Goal: Task Accomplishment & Management: Complete application form

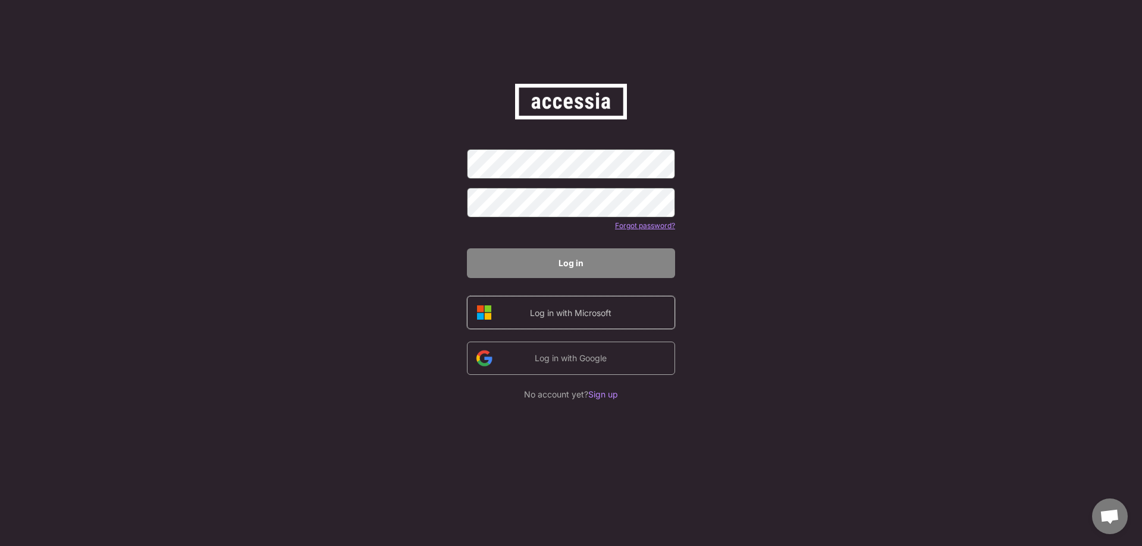
click at [589, 318] on div "Log in with Microsoft" at bounding box center [570, 313] width 100 height 12
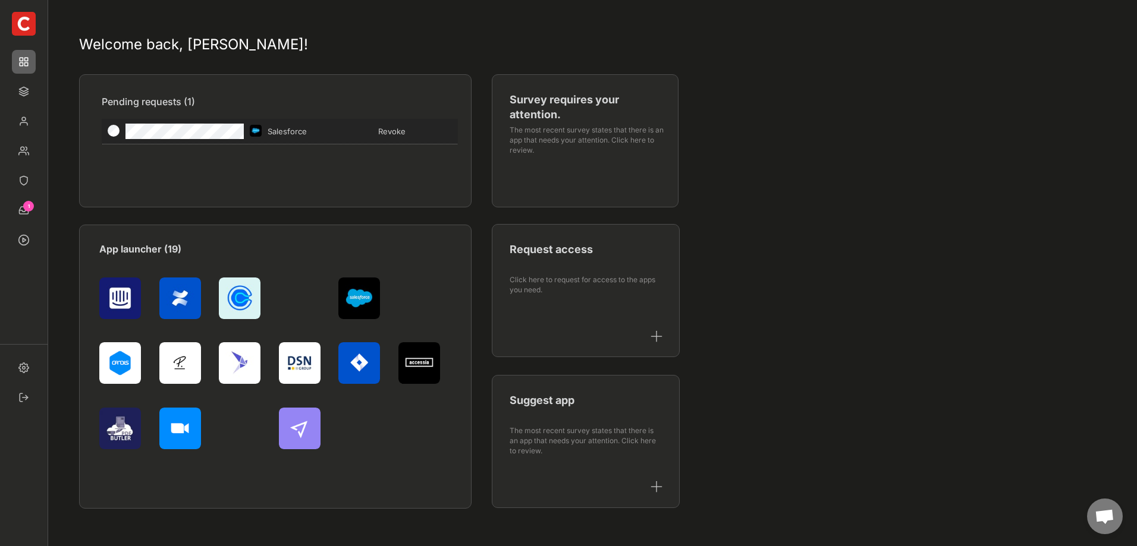
click at [400, 130] on div "Revoke" at bounding box center [412, 131] width 68 height 11
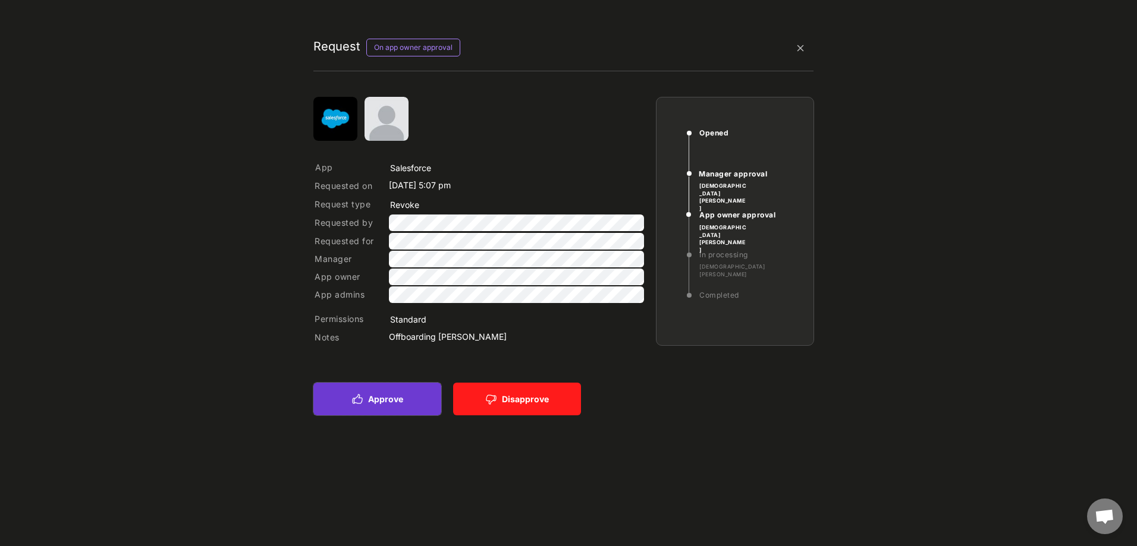
click at [395, 402] on button "Approve" at bounding box center [377, 399] width 128 height 33
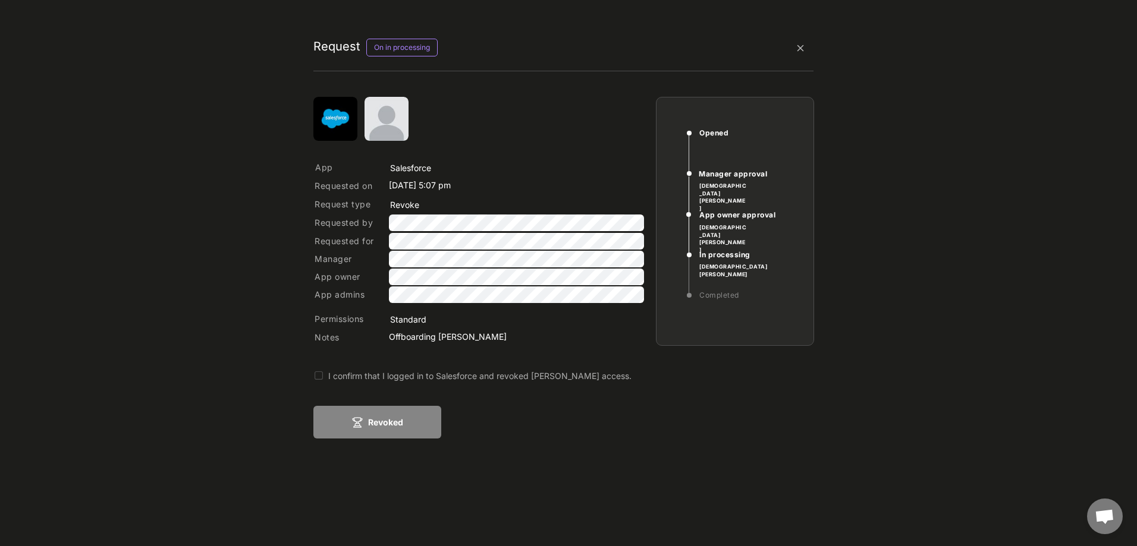
click at [318, 381] on button at bounding box center [318, 376] width 11 height 11
click at [387, 420] on button "Revoked" at bounding box center [377, 422] width 128 height 33
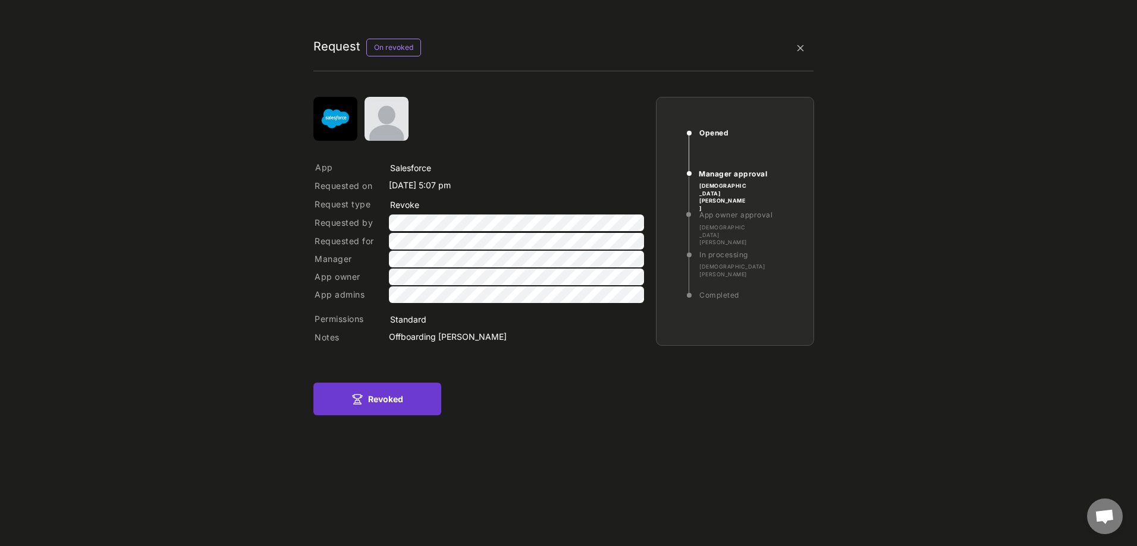
click at [379, 405] on button "Revoked" at bounding box center [377, 399] width 128 height 33
click at [385, 395] on button "Revoked" at bounding box center [377, 399] width 128 height 33
click at [798, 42] on img at bounding box center [800, 48] width 26 height 26
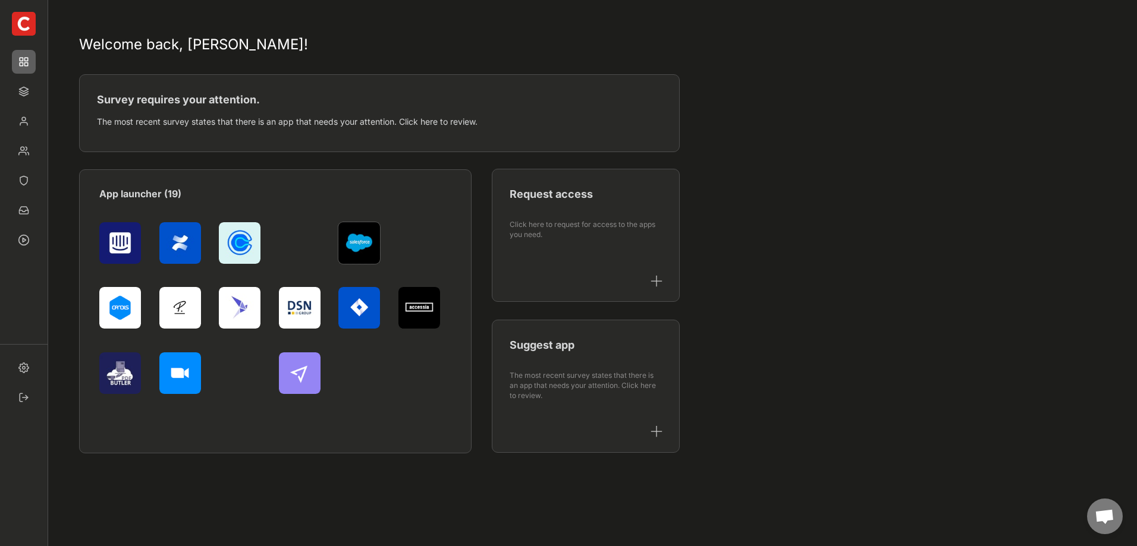
click at [363, 241] on img at bounding box center [359, 243] width 42 height 42
click at [21, 89] on img at bounding box center [24, 92] width 24 height 24
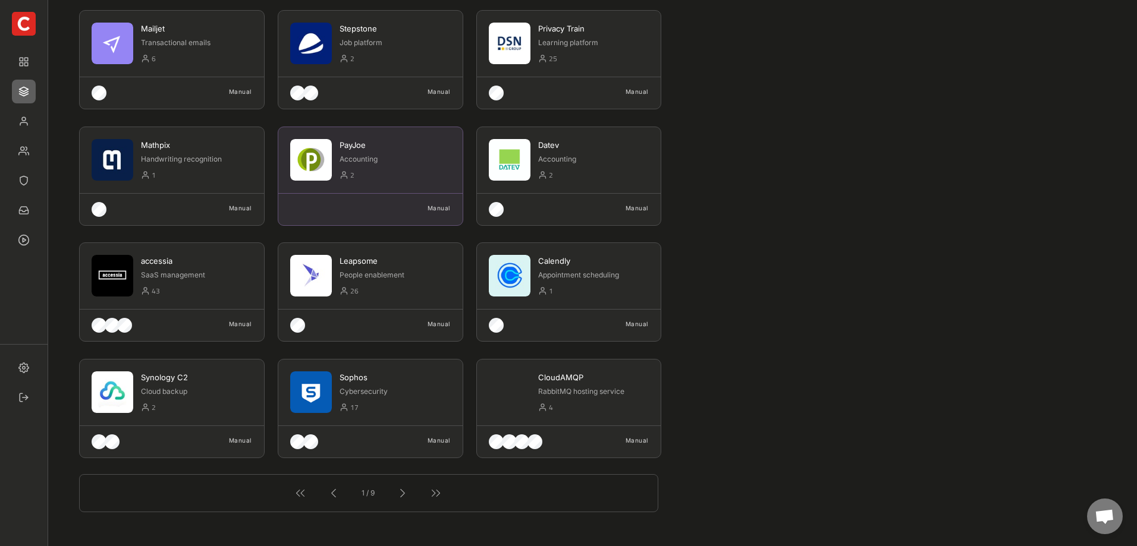
scroll to position [178, 0]
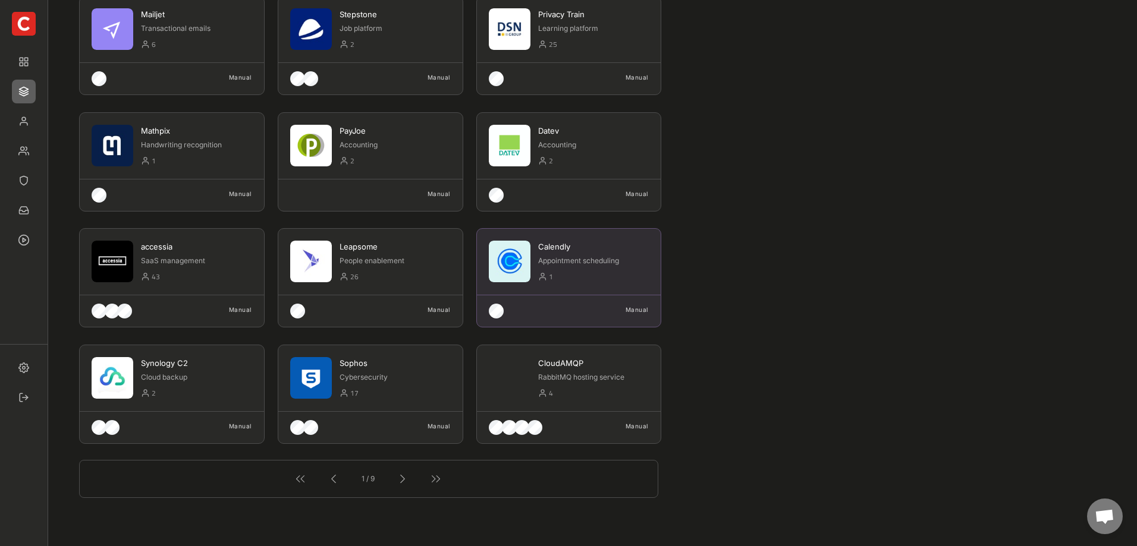
click at [513, 259] on img at bounding box center [510, 262] width 42 height 42
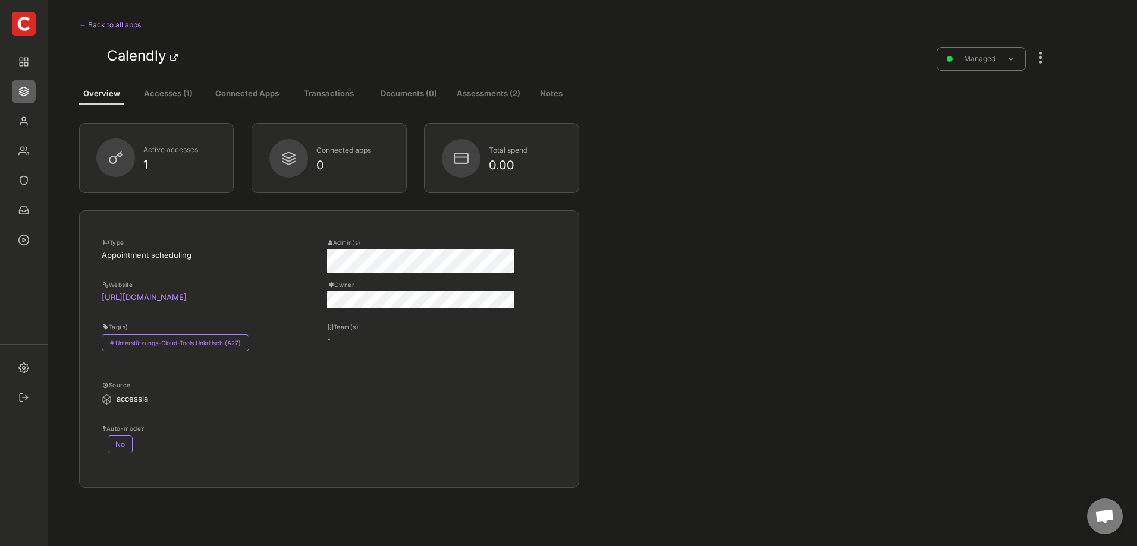
click at [178, 93] on button "Accesses (1)" at bounding box center [168, 94] width 68 height 21
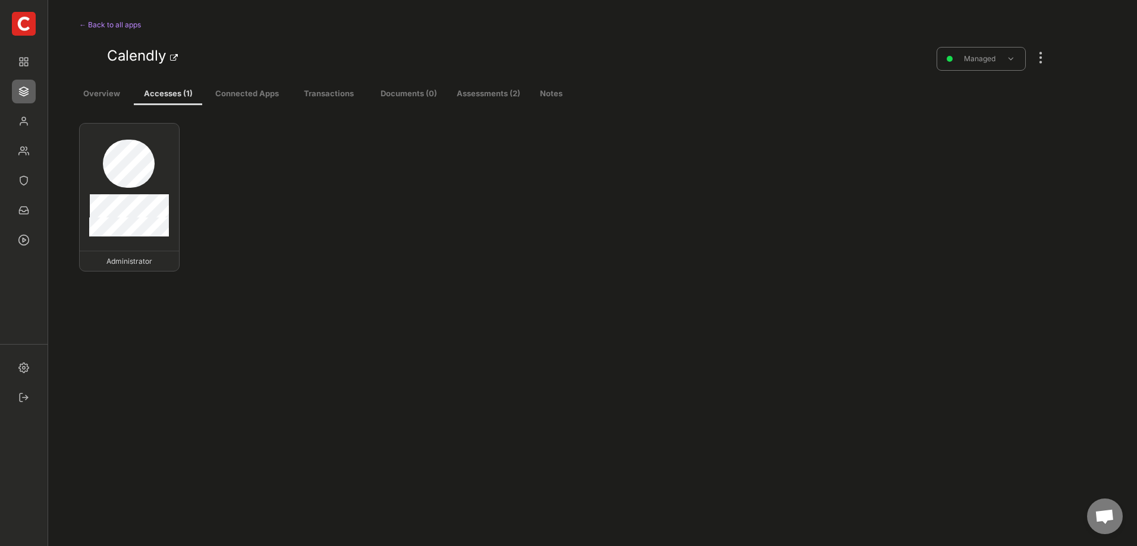
click at [106, 95] on button "Overview" at bounding box center [101, 94] width 45 height 21
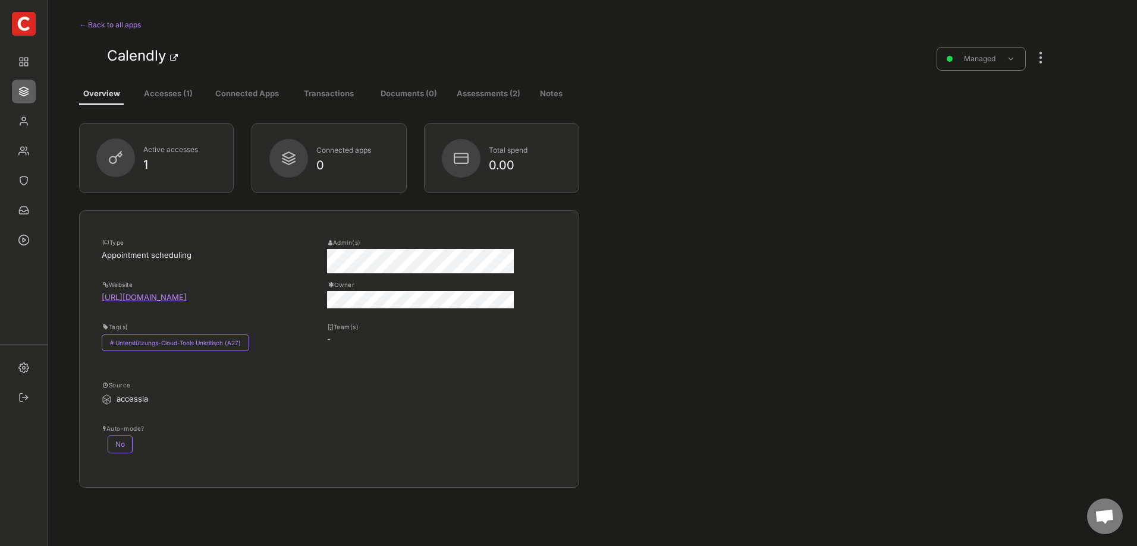
click at [483, 93] on button "Assessments (2)" at bounding box center [488, 94] width 68 height 21
select select ""yearly""
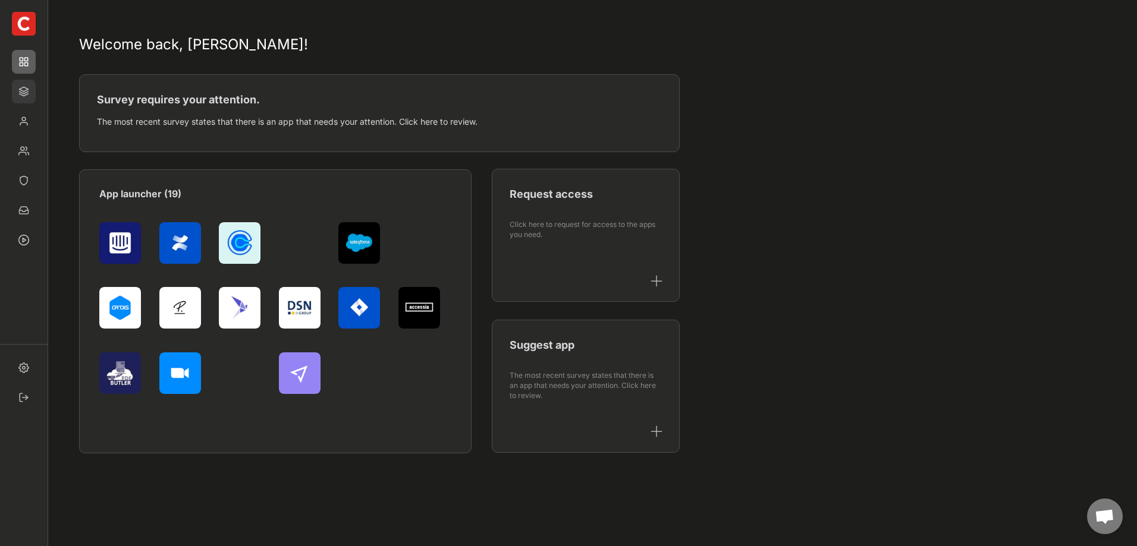
click at [25, 86] on img at bounding box center [24, 92] width 24 height 24
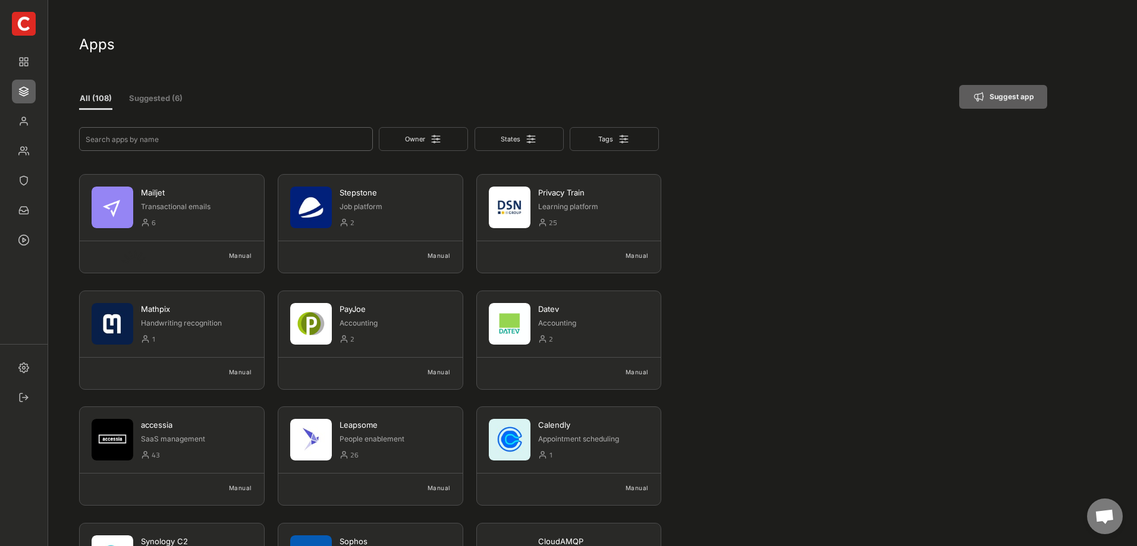
click at [249, 139] on input "input" at bounding box center [226, 139] width 294 height 24
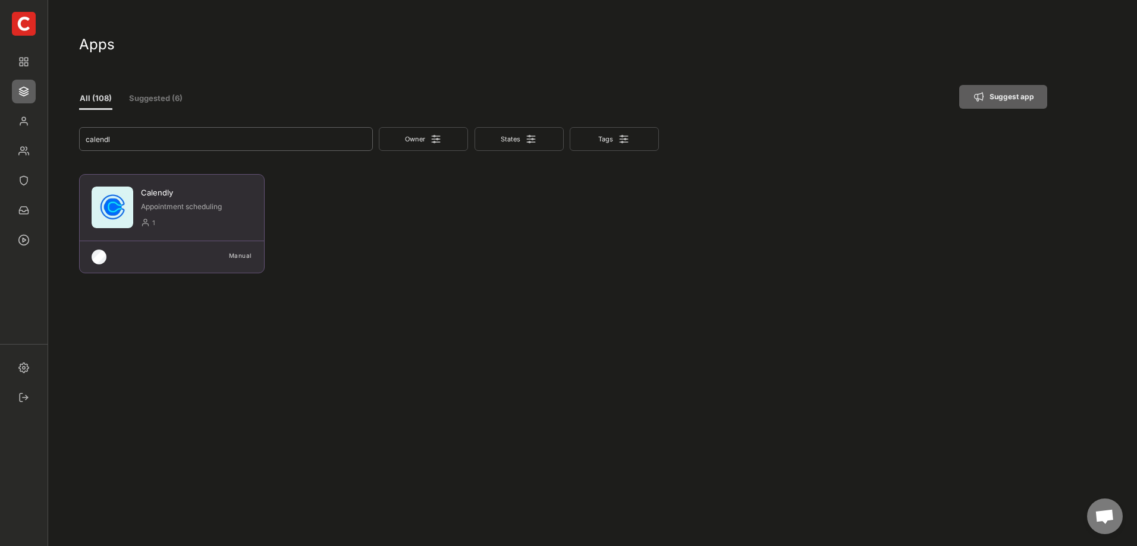
type input "calendl"
click at [111, 208] on img at bounding box center [113, 208] width 42 height 42
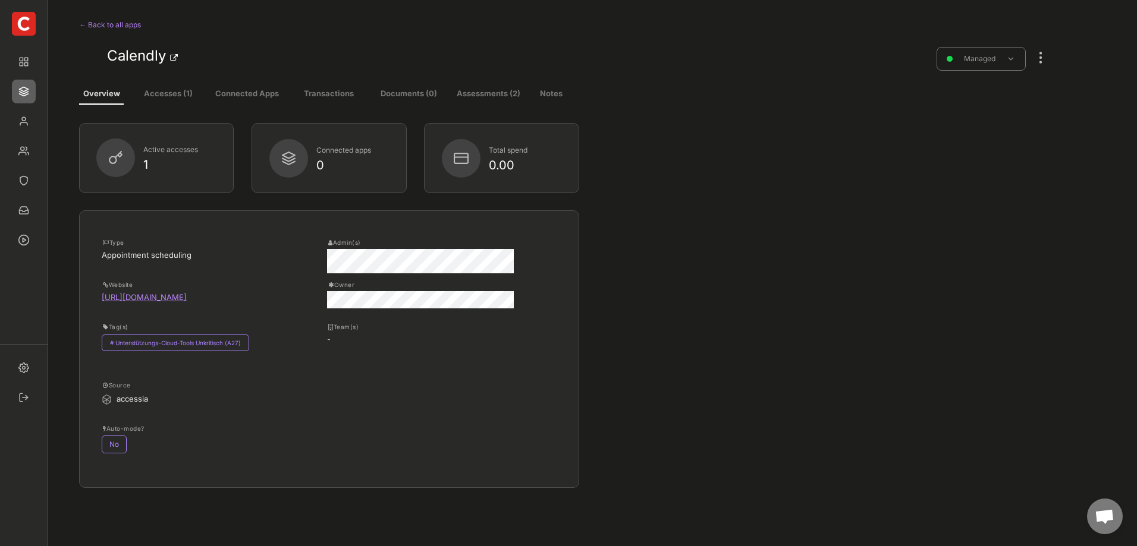
click at [180, 93] on button "Accesses (1)" at bounding box center [168, 94] width 68 height 21
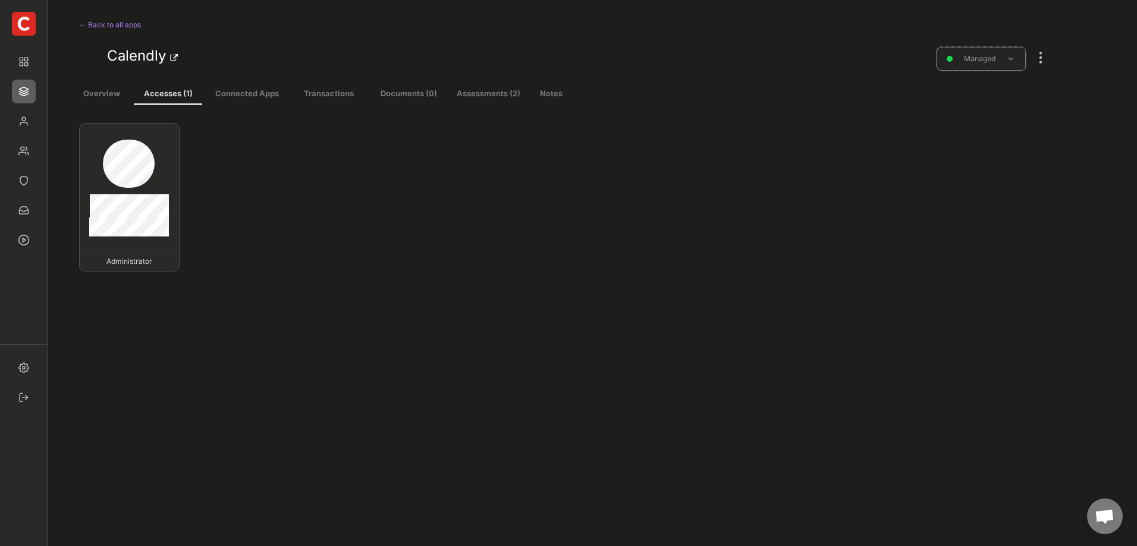
click at [997, 55] on div "Managed" at bounding box center [979, 58] width 58 height 11
click at [475, 89] on button "Assessments (2)" at bounding box center [488, 94] width 68 height 21
select select ""yearly""
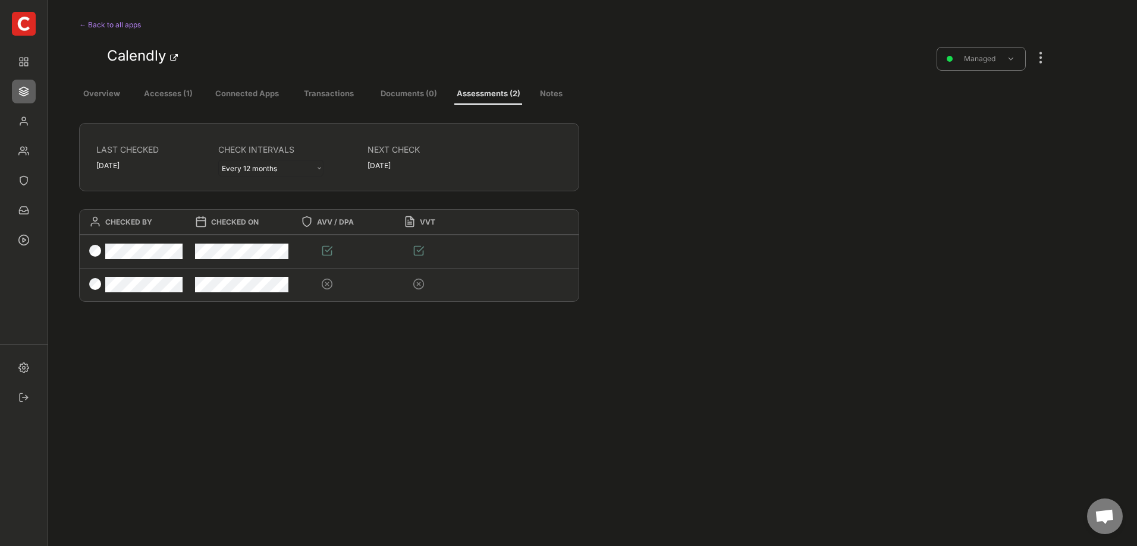
click at [561, 93] on button "Notes" at bounding box center [551, 94] width 32 height 21
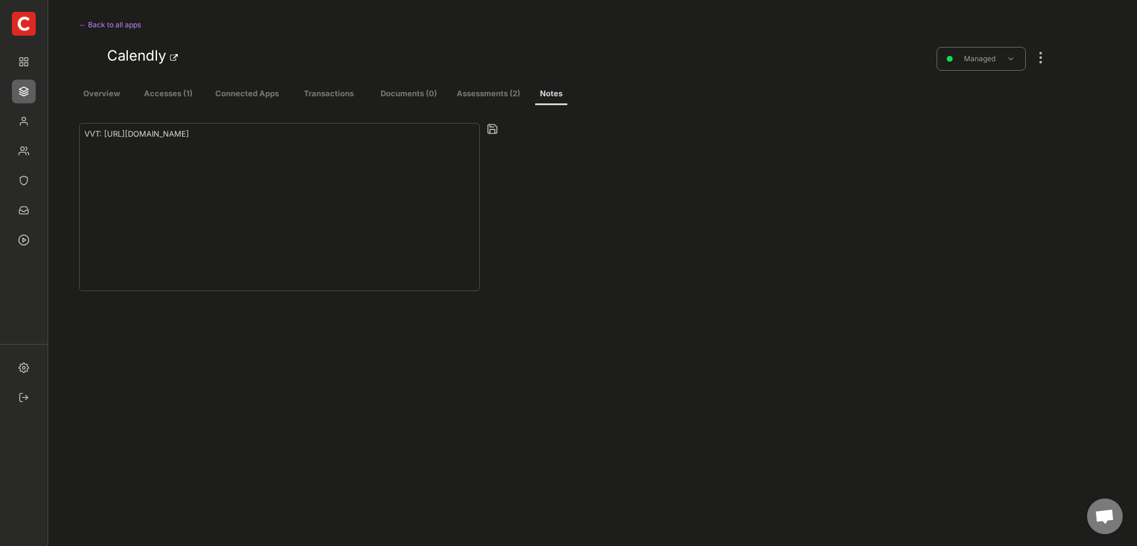
click at [90, 88] on button "Overview" at bounding box center [101, 94] width 45 height 21
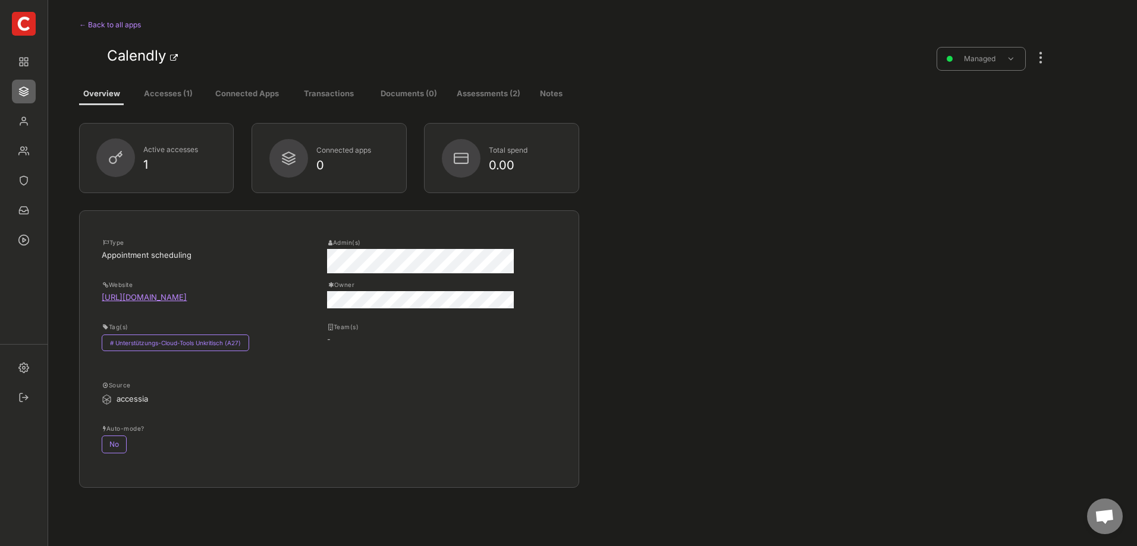
click at [1042, 55] on div at bounding box center [1040, 52] width 15 height 26
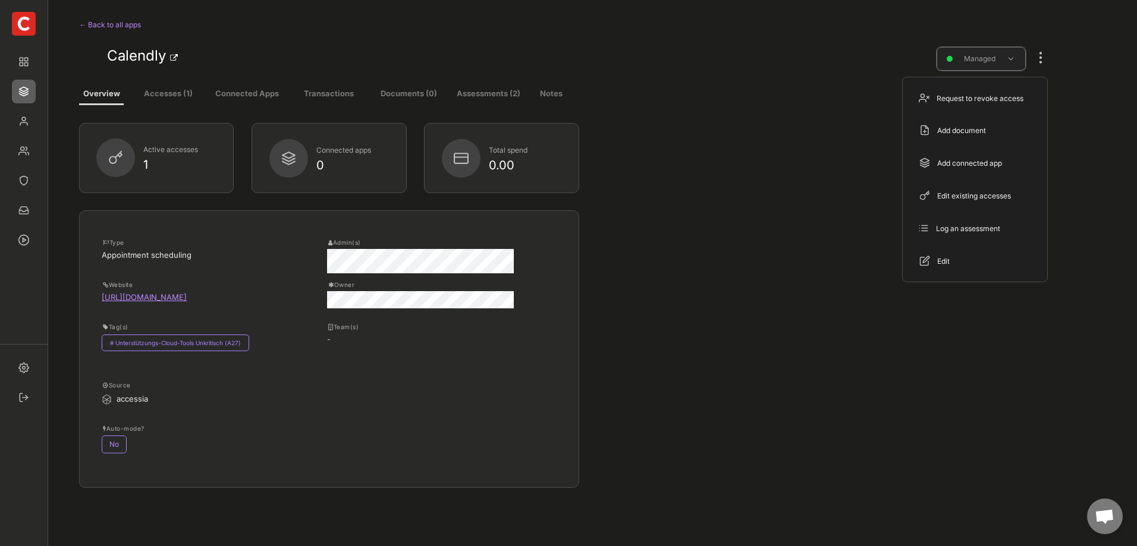
click at [1008, 56] on div "Managed" at bounding box center [979, 58] width 58 height 11
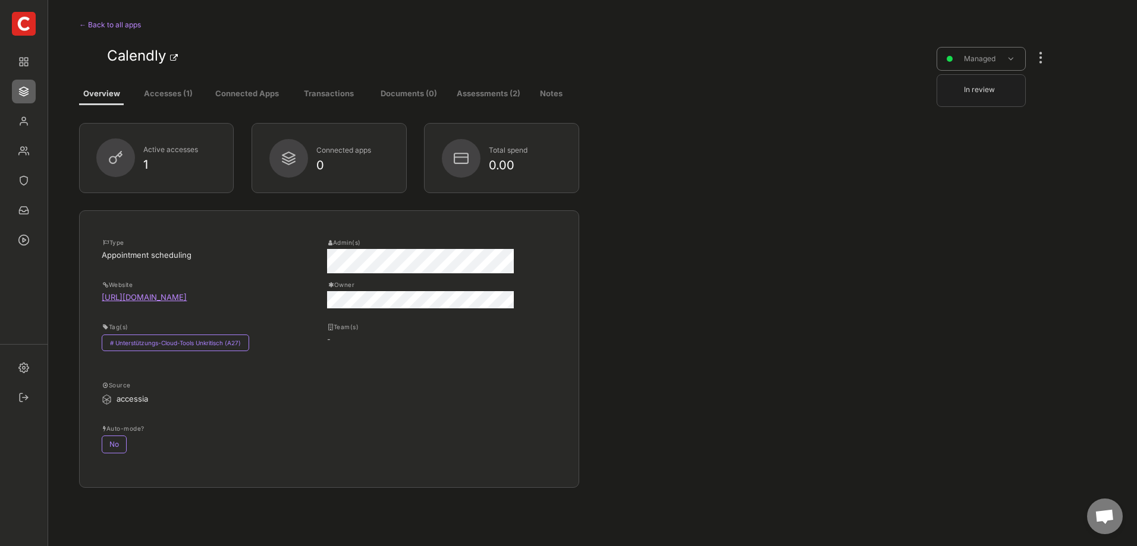
click at [158, 93] on button "Accesses (1)" at bounding box center [168, 94] width 68 height 21
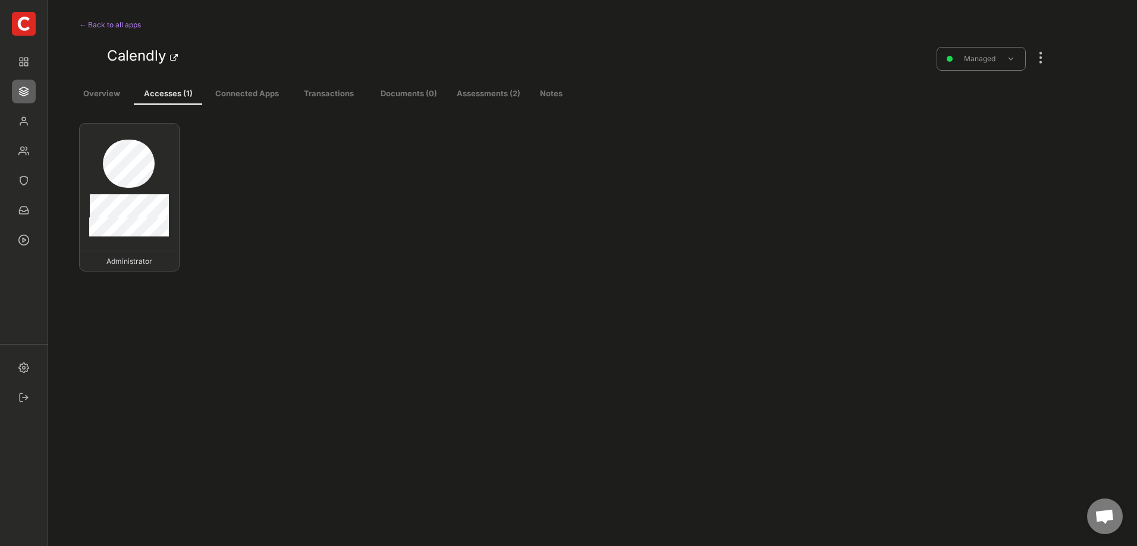
click at [1041, 59] on div at bounding box center [1040, 52] width 15 height 26
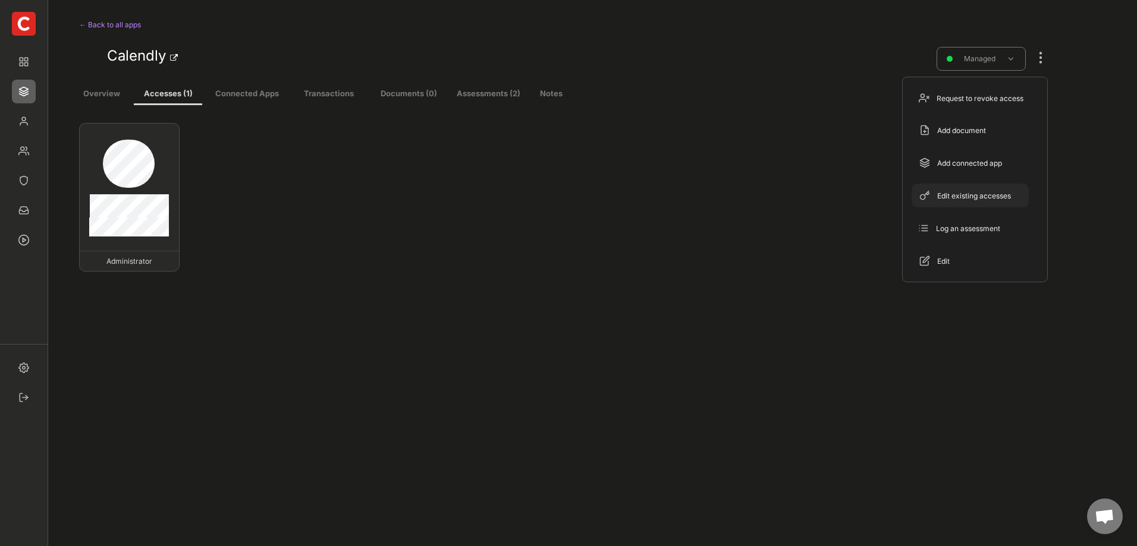
click at [995, 193] on div "Edit existing accesses" at bounding box center [977, 196] width 80 height 11
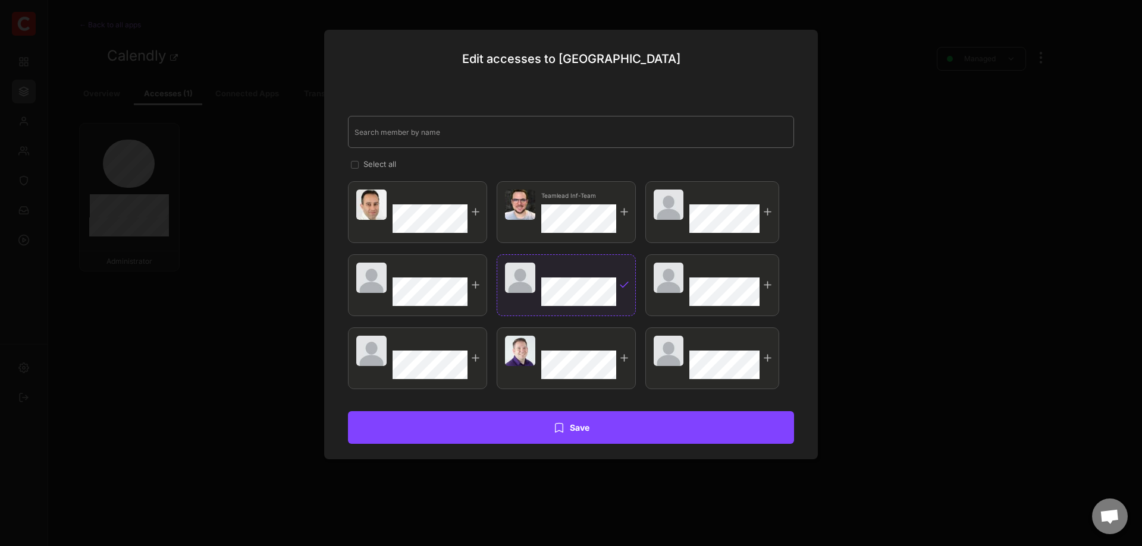
click at [392, 136] on input "input" at bounding box center [571, 132] width 446 height 32
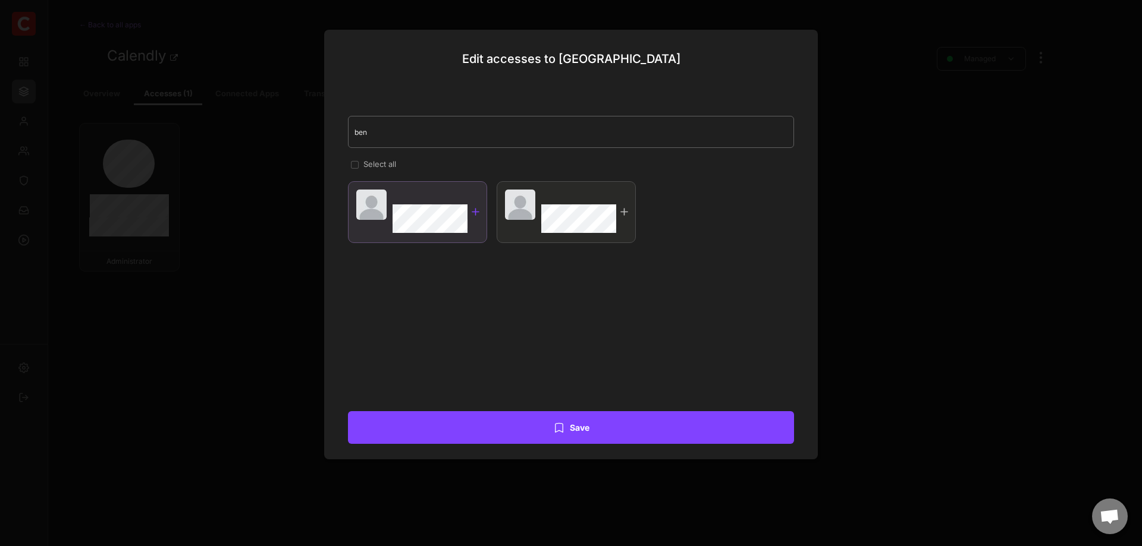
type input "ben"
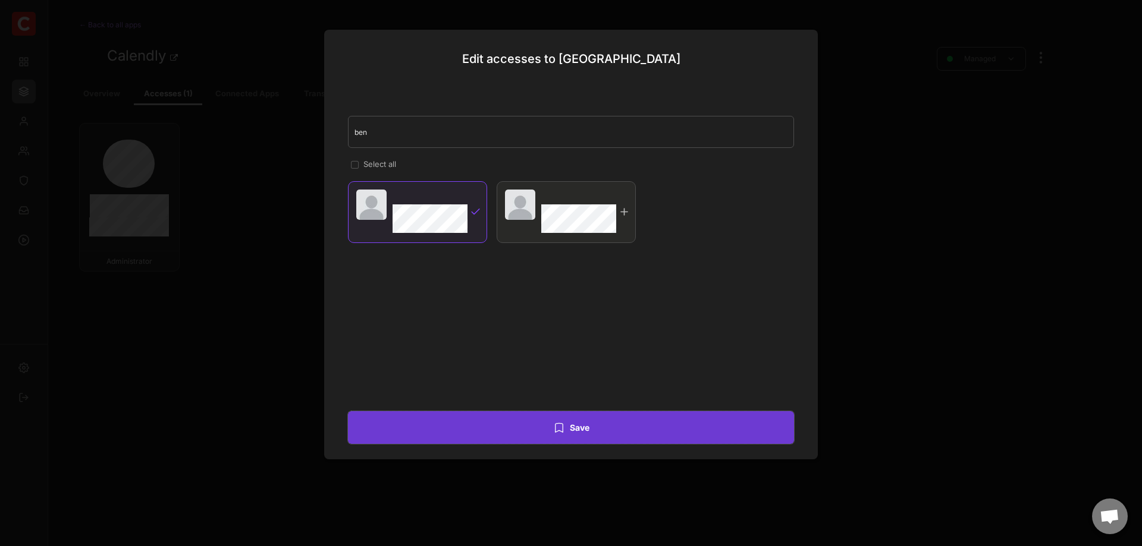
click at [560, 430] on icon at bounding box center [559, 428] width 12 height 12
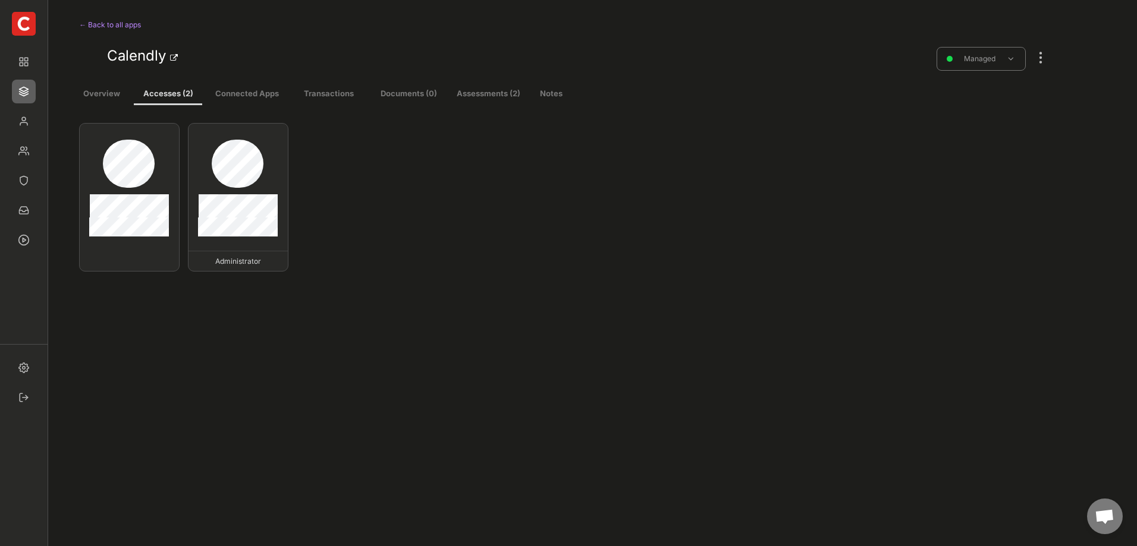
click at [1041, 54] on div at bounding box center [1040, 52] width 15 height 26
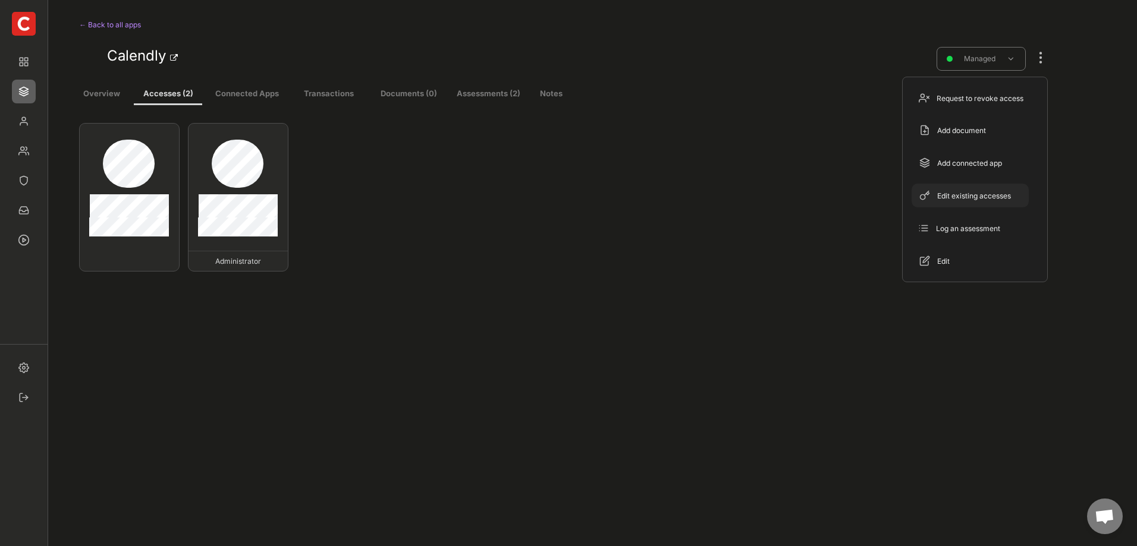
click at [989, 197] on div "Edit existing accesses" at bounding box center [977, 196] width 80 height 11
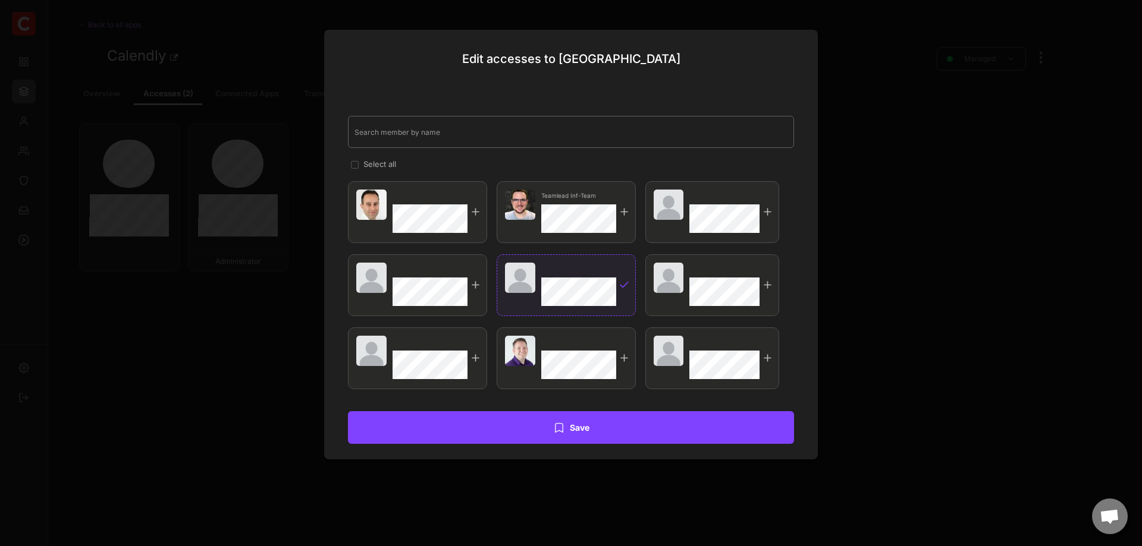
click at [560, 138] on input "input" at bounding box center [571, 132] width 446 height 32
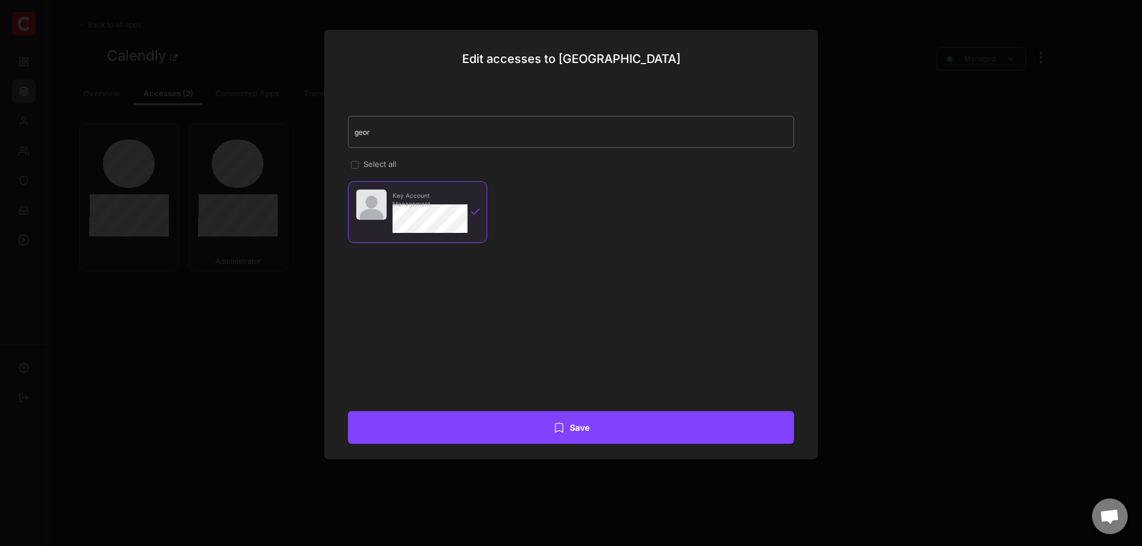
click at [420, 134] on input "input" at bounding box center [571, 132] width 446 height 32
click at [416, 195] on div "MD" at bounding box center [429, 195] width 74 height 8
click at [442, 137] on input "input" at bounding box center [571, 132] width 446 height 32
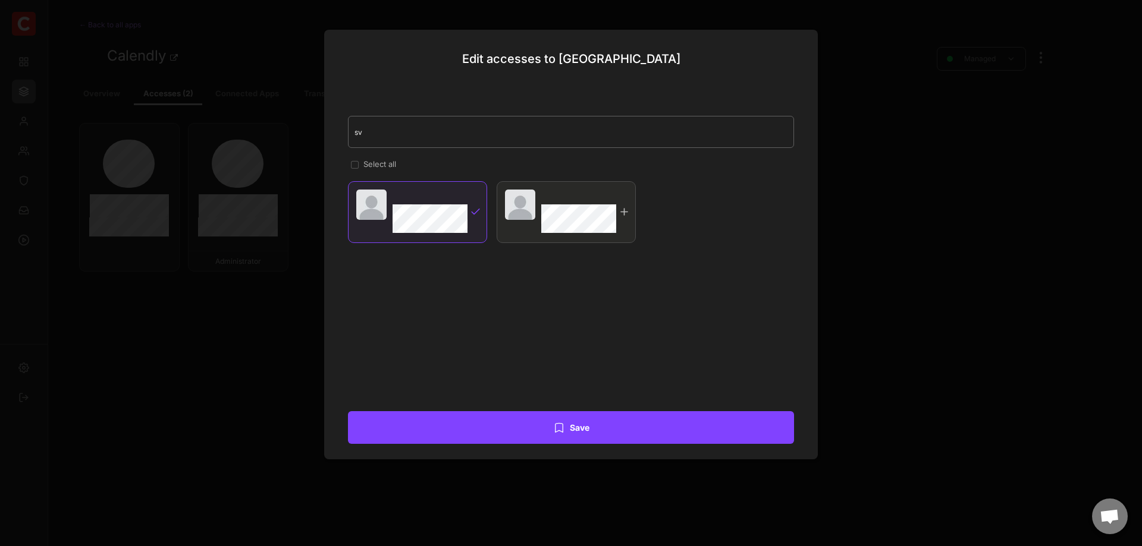
click at [404, 136] on input "input" at bounding box center [571, 132] width 446 height 32
type input "tors"
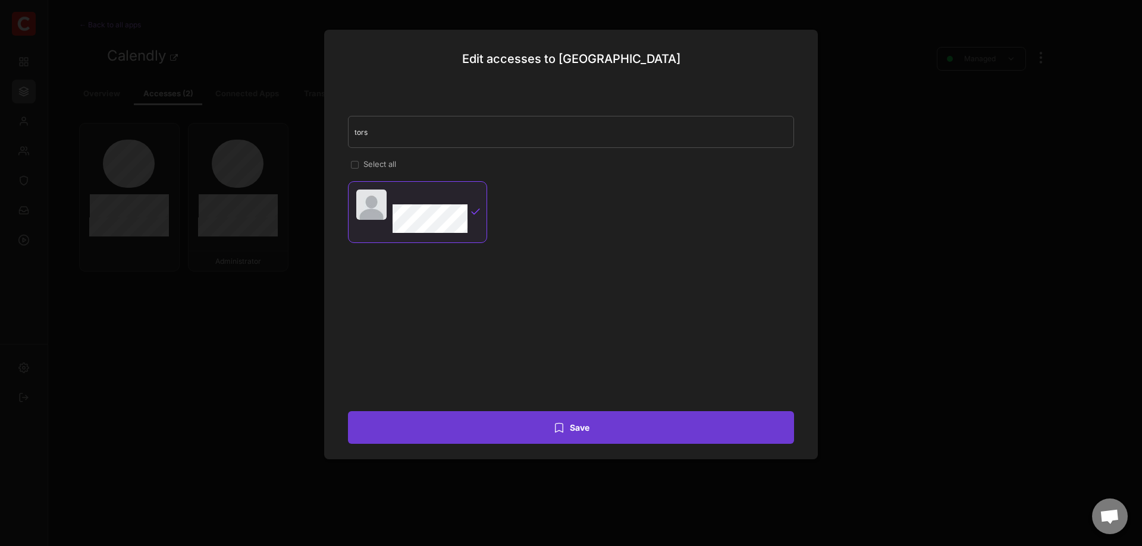
click at [583, 438] on button "Save" at bounding box center [571, 427] width 446 height 33
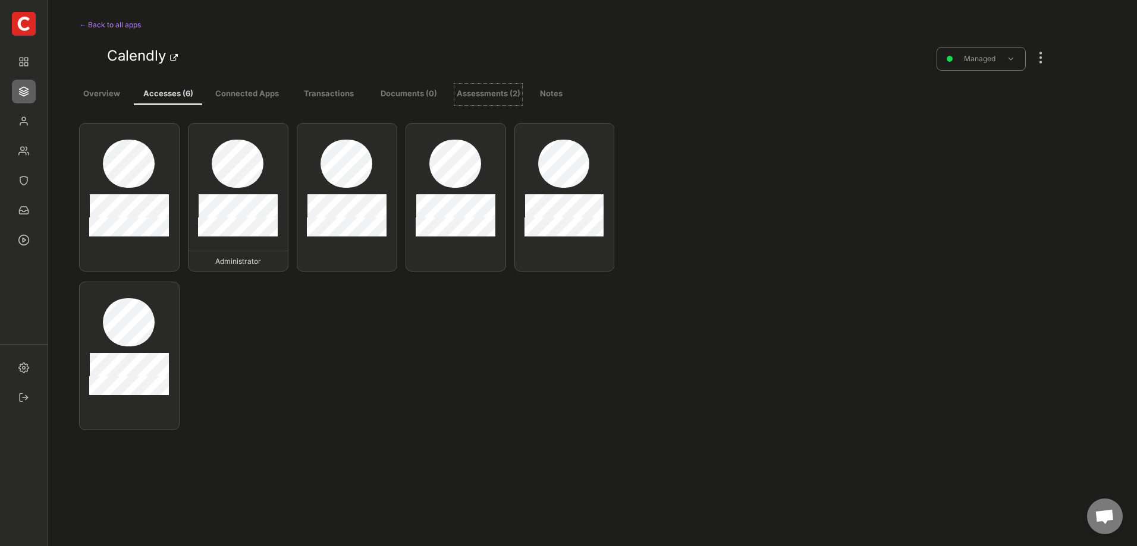
click at [498, 95] on button "Assessments (2)" at bounding box center [488, 94] width 68 height 21
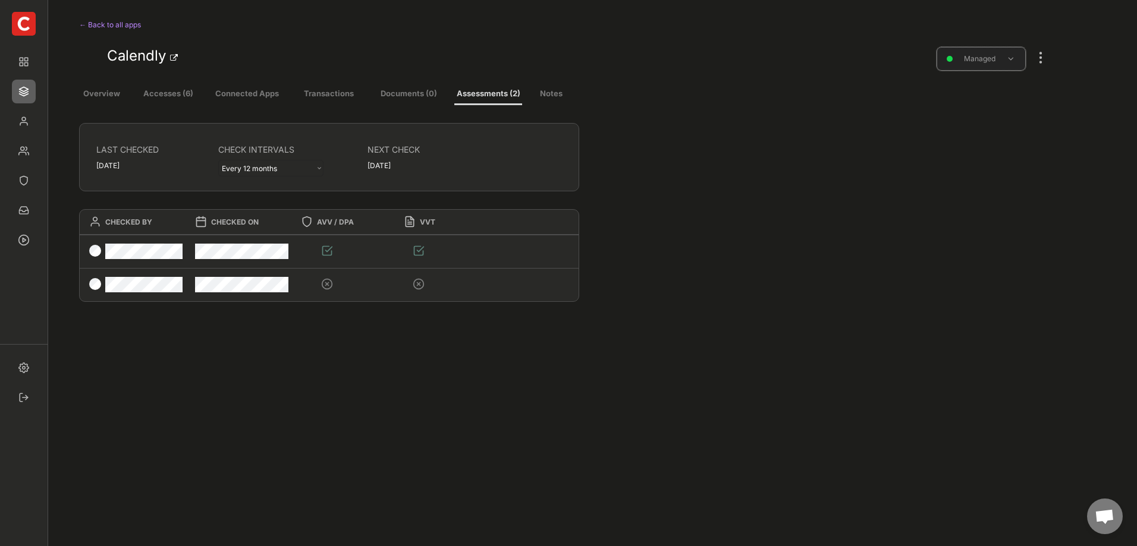
click at [980, 56] on div "Managed" at bounding box center [979, 58] width 58 height 11
click at [498, 95] on button "Assessments (2)" at bounding box center [488, 94] width 68 height 21
click at [1000, 61] on div "Managed" at bounding box center [979, 58] width 58 height 11
click at [982, 93] on div "In review" at bounding box center [979, 90] width 58 height 10
click at [166, 94] on button "Accesses (6)" at bounding box center [168, 94] width 68 height 21
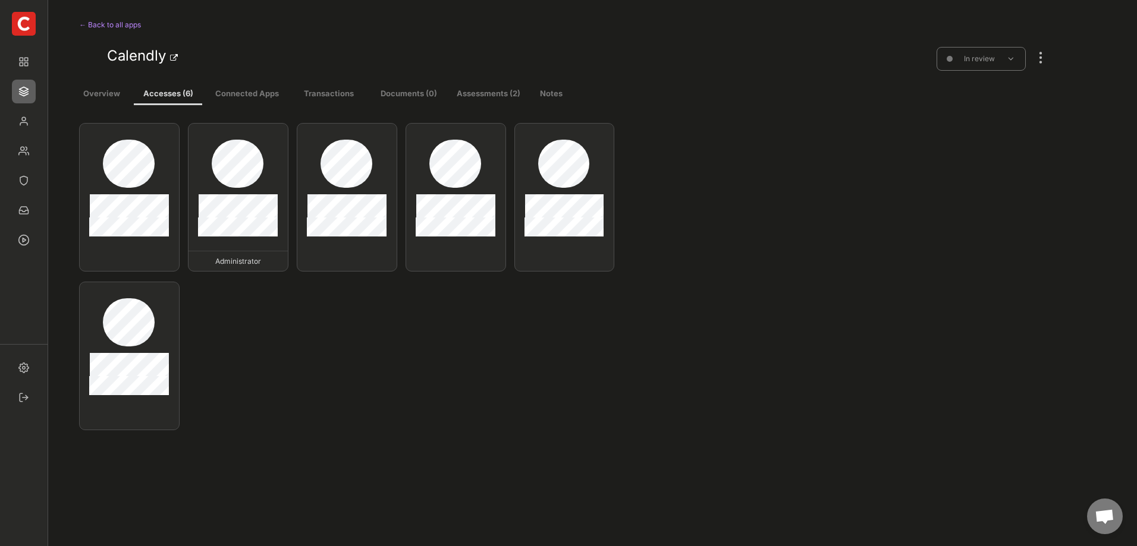
click at [96, 96] on button "Overview" at bounding box center [101, 94] width 45 height 21
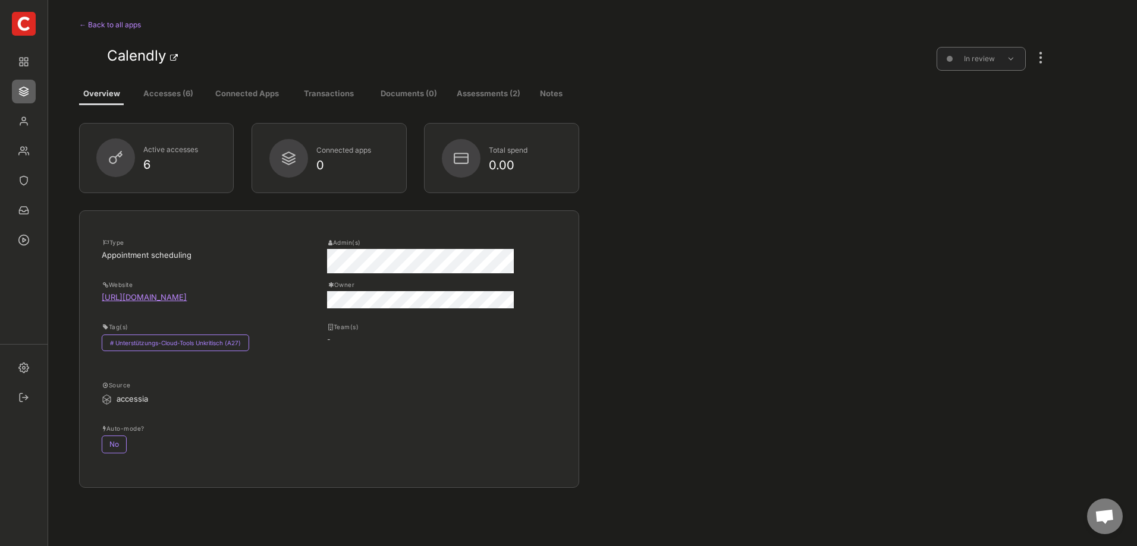
click at [986, 66] on div "In review" at bounding box center [979, 59] width 58 height 17
click at [977, 89] on div "Managed" at bounding box center [979, 90] width 58 height 10
click at [485, 89] on button "Assessments (2)" at bounding box center [488, 94] width 68 height 21
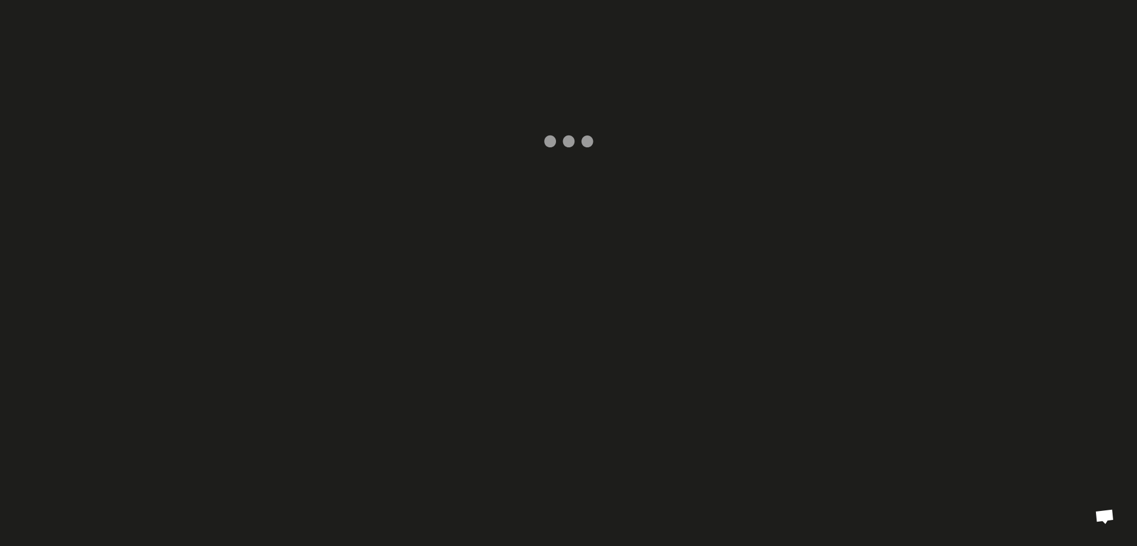
select select ""yearly""
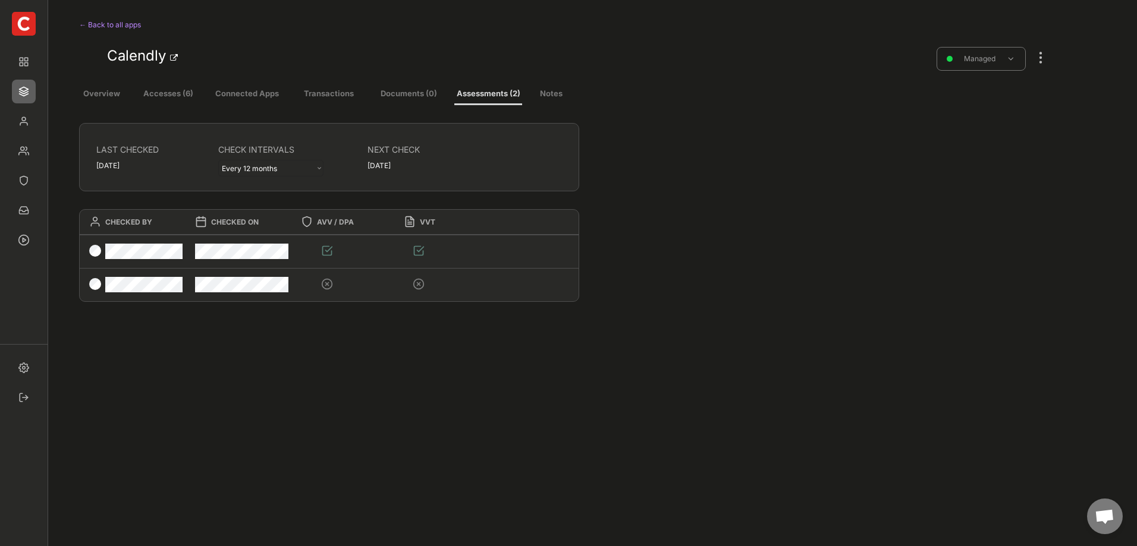
click at [177, 93] on button "Accesses (6)" at bounding box center [168, 94] width 68 height 21
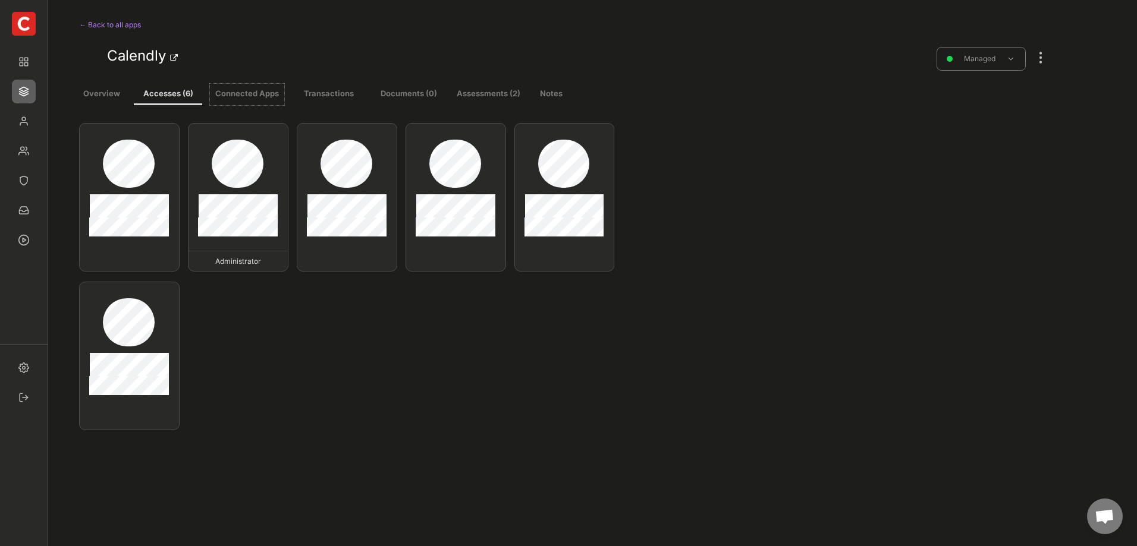
click at [248, 94] on button "Connected Apps" at bounding box center [247, 94] width 74 height 21
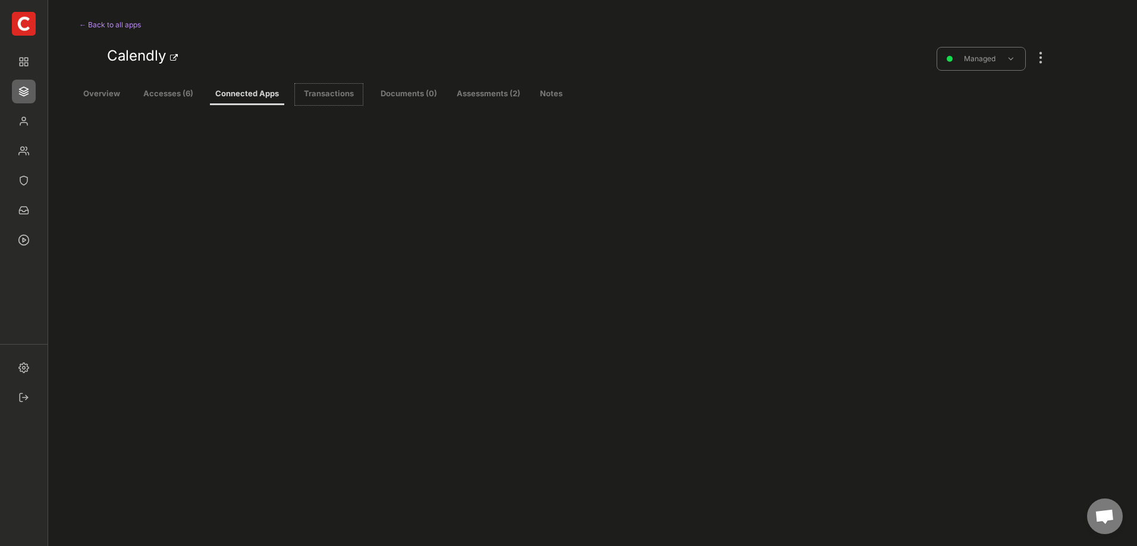
click at [323, 92] on button "Transactions" at bounding box center [329, 94] width 68 height 21
click at [394, 95] on button "Documents (0)" at bounding box center [408, 94] width 65 height 21
click at [475, 99] on button "Assessments (2)" at bounding box center [488, 94] width 68 height 21
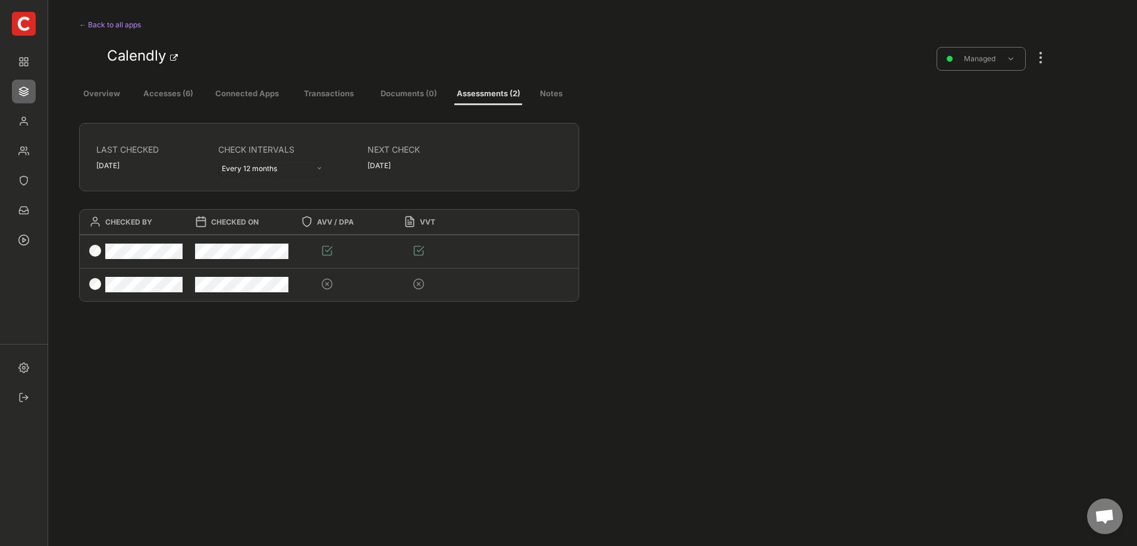
click at [1039, 57] on div at bounding box center [1040, 52] width 15 height 26
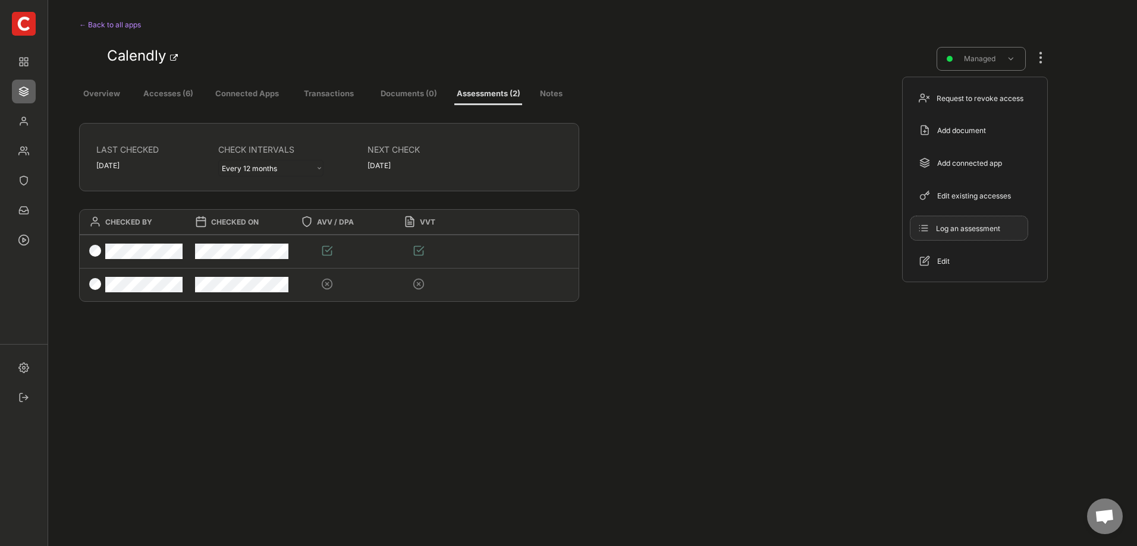
click at [979, 229] on div "Log an assessment" at bounding box center [976, 229] width 80 height 11
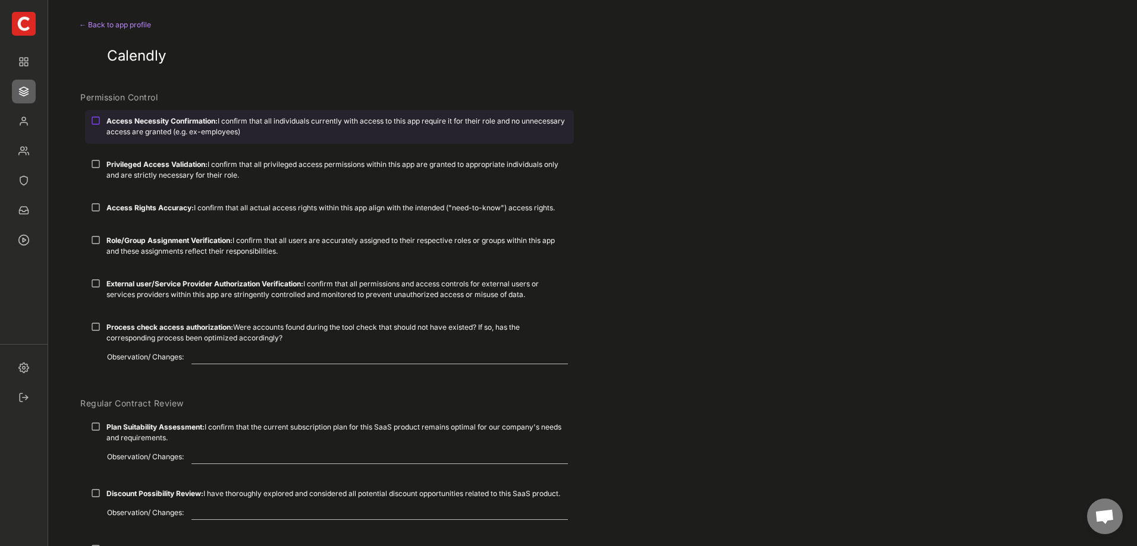
click at [99, 118] on div at bounding box center [96, 121] width 10 height 10
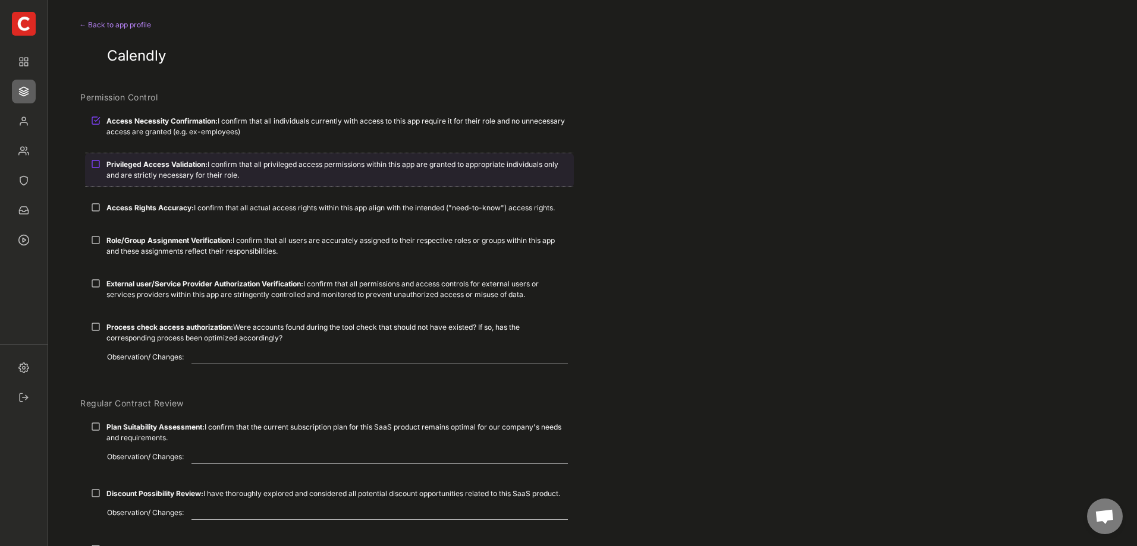
click at [96, 164] on div at bounding box center [96, 164] width 10 height 10
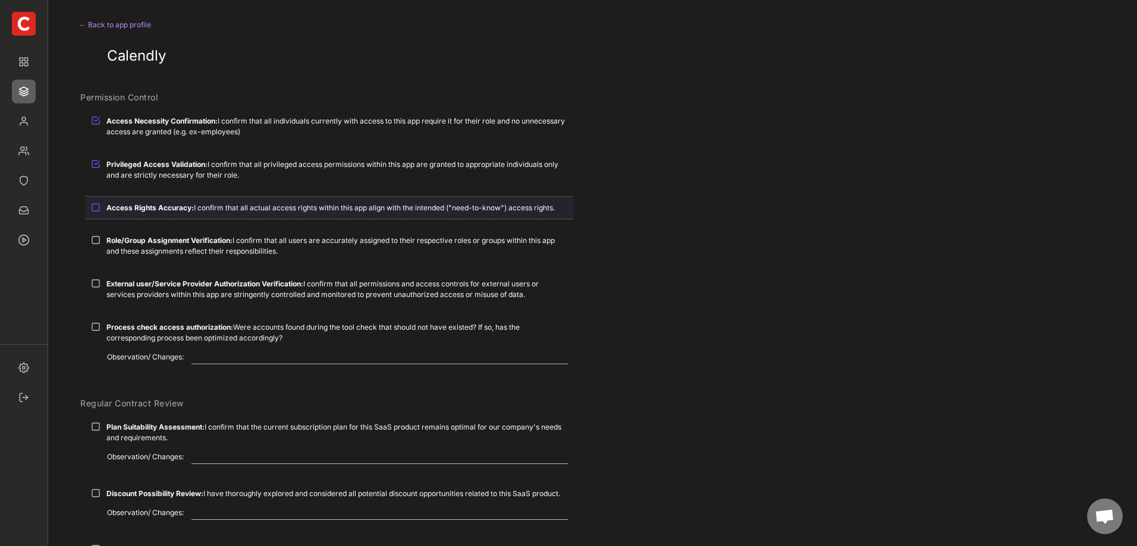
click at [93, 206] on div at bounding box center [96, 208] width 10 height 10
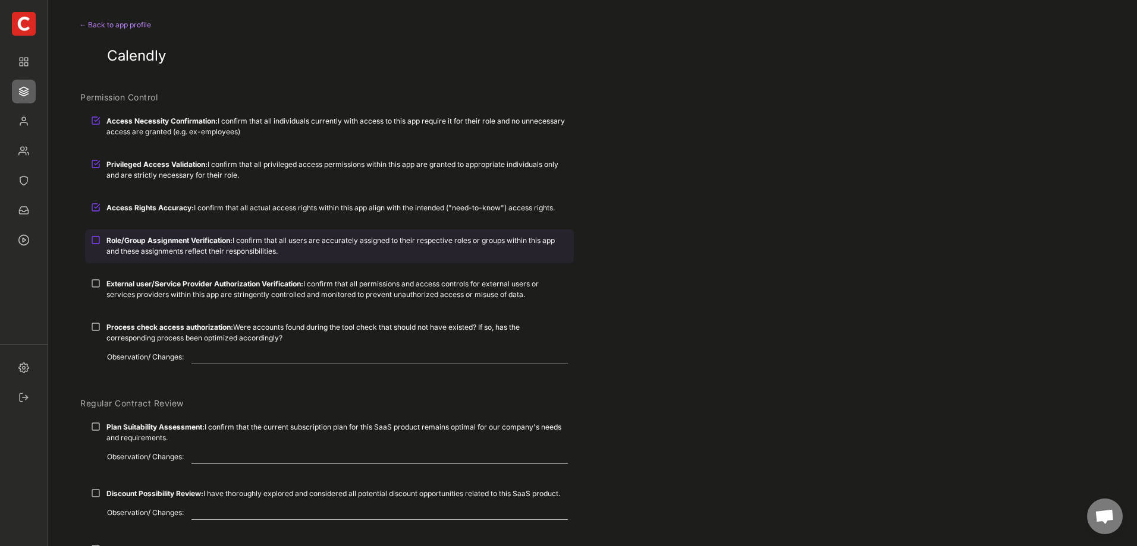
click at [93, 241] on div at bounding box center [96, 240] width 10 height 10
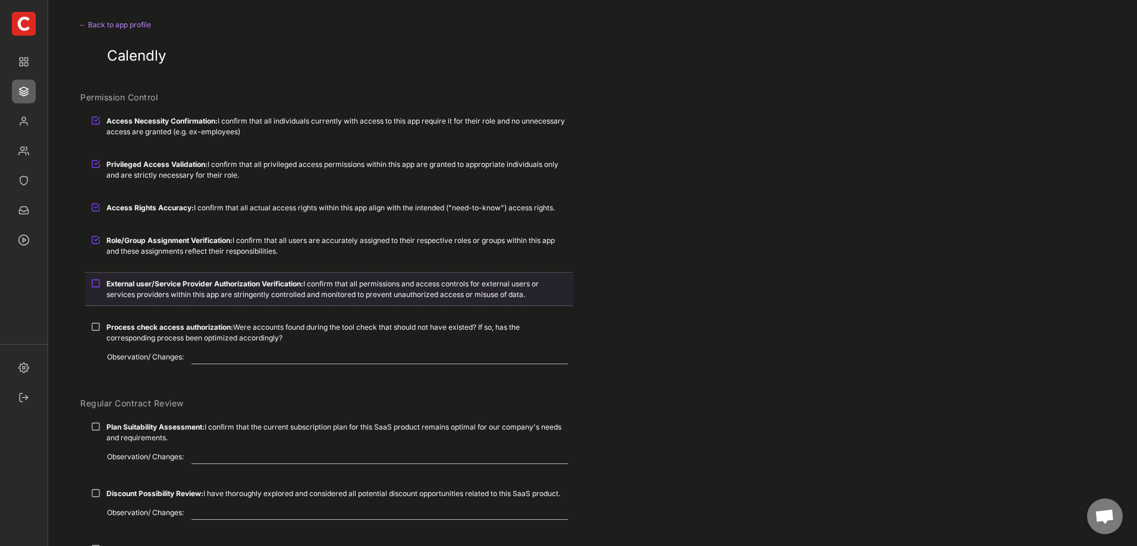
click at [98, 281] on div at bounding box center [96, 284] width 10 height 10
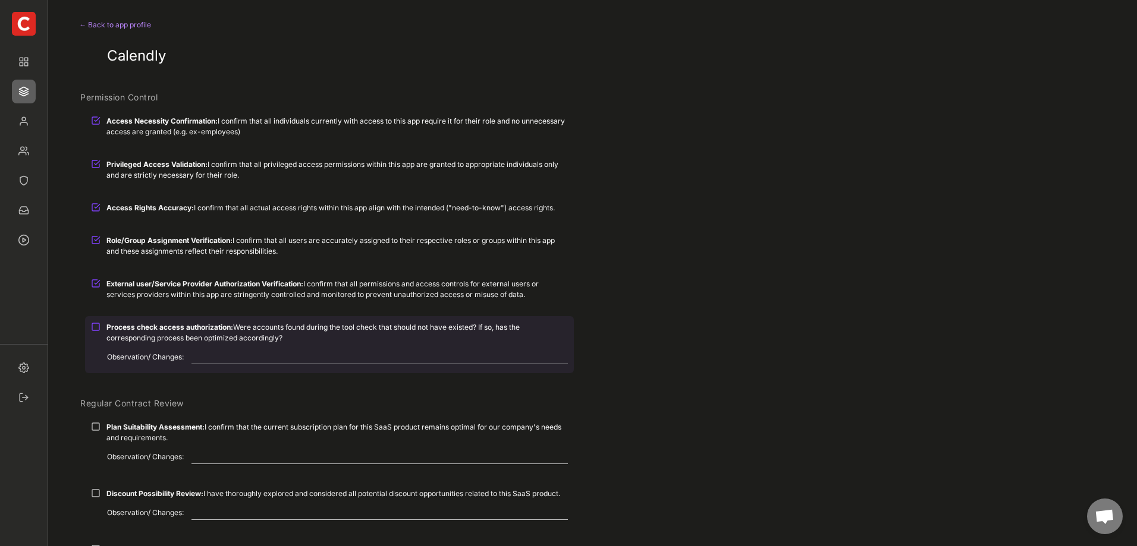
click at [93, 326] on div at bounding box center [96, 327] width 10 height 10
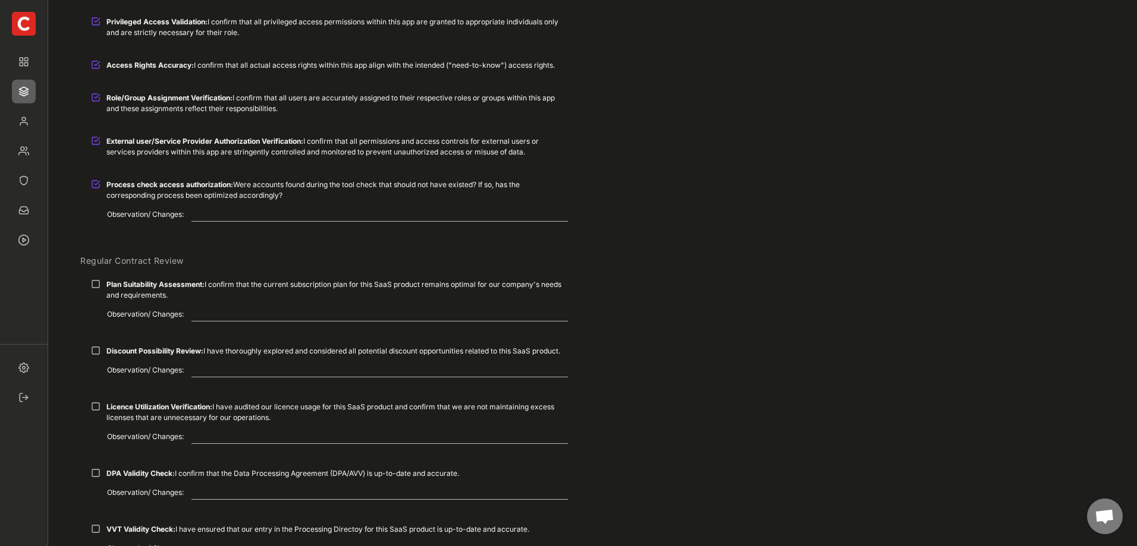
scroll to position [178, 0]
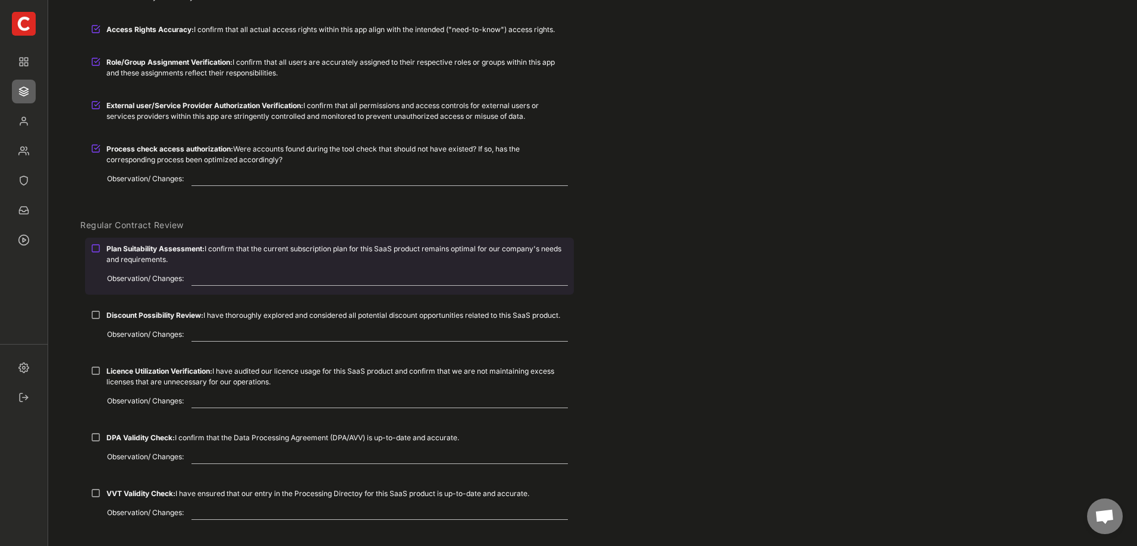
click at [101, 247] on div "Plan Suitability Assessment: I confirm that the current subscription plan for t…" at bounding box center [329, 254] width 489 height 33
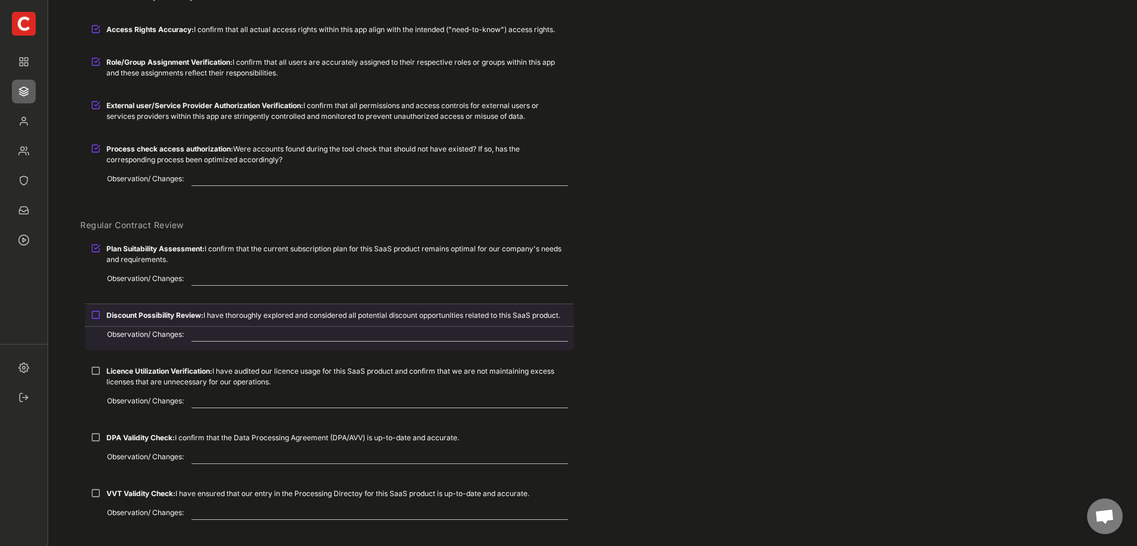
click at [93, 314] on div at bounding box center [96, 315] width 10 height 10
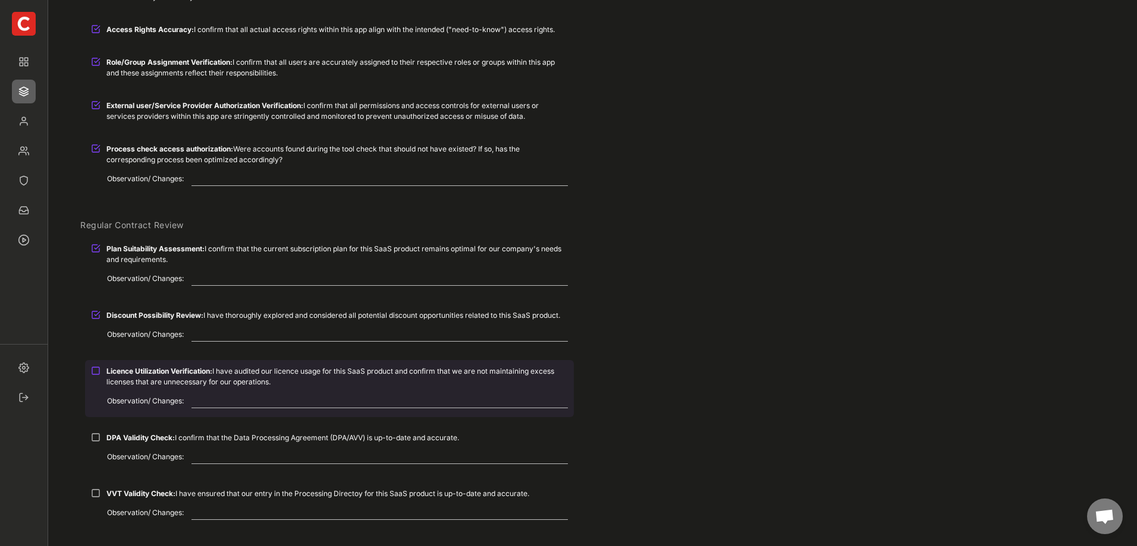
click at [94, 365] on div "Licence Utilization Verification: I have audited our licence usage for this Saa…" at bounding box center [329, 376] width 489 height 33
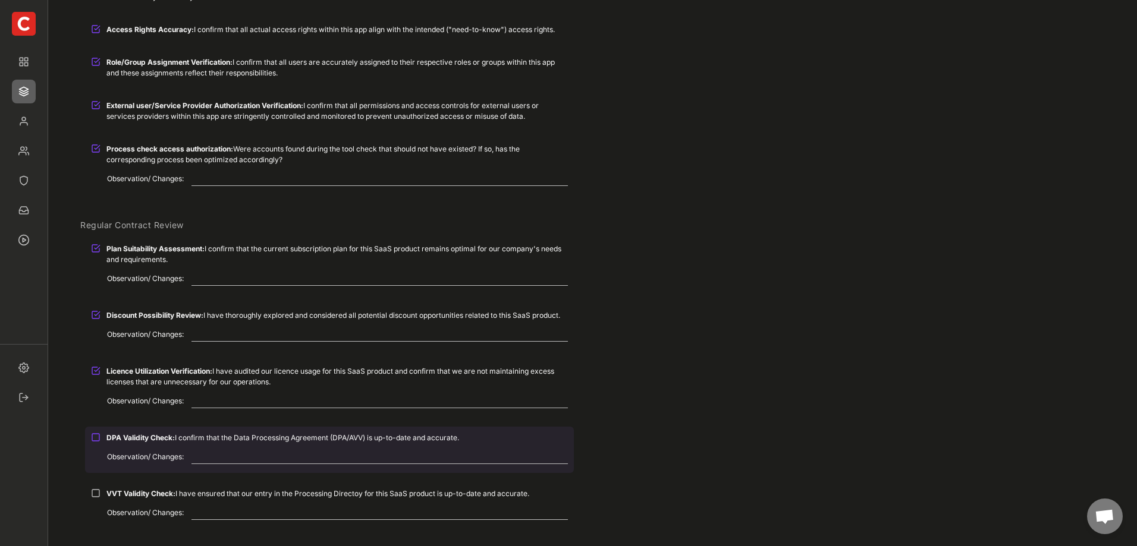
click at [95, 439] on div at bounding box center [96, 438] width 10 height 10
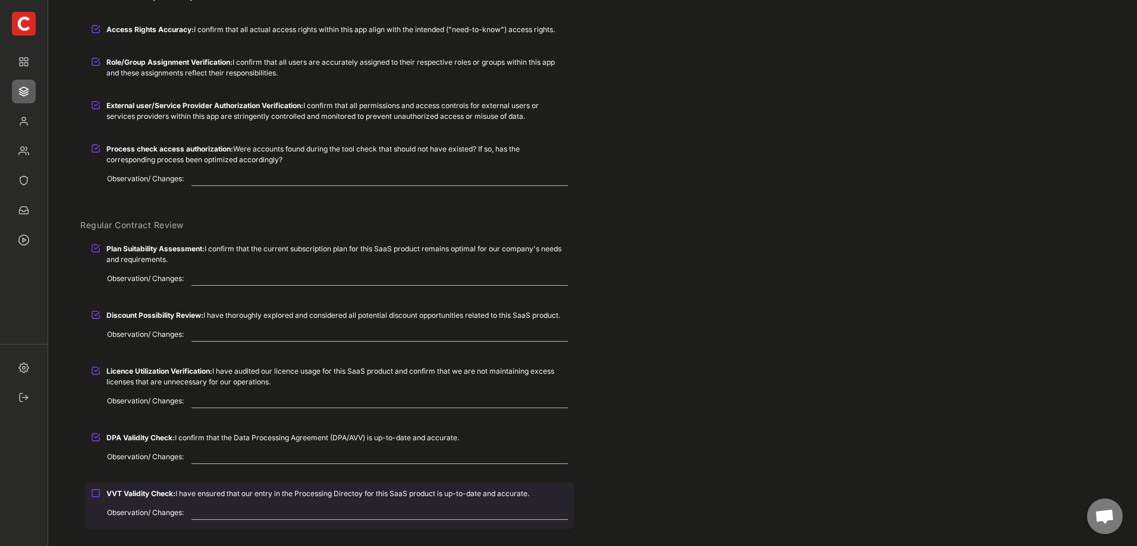
click at [98, 494] on div at bounding box center [96, 494] width 10 height 10
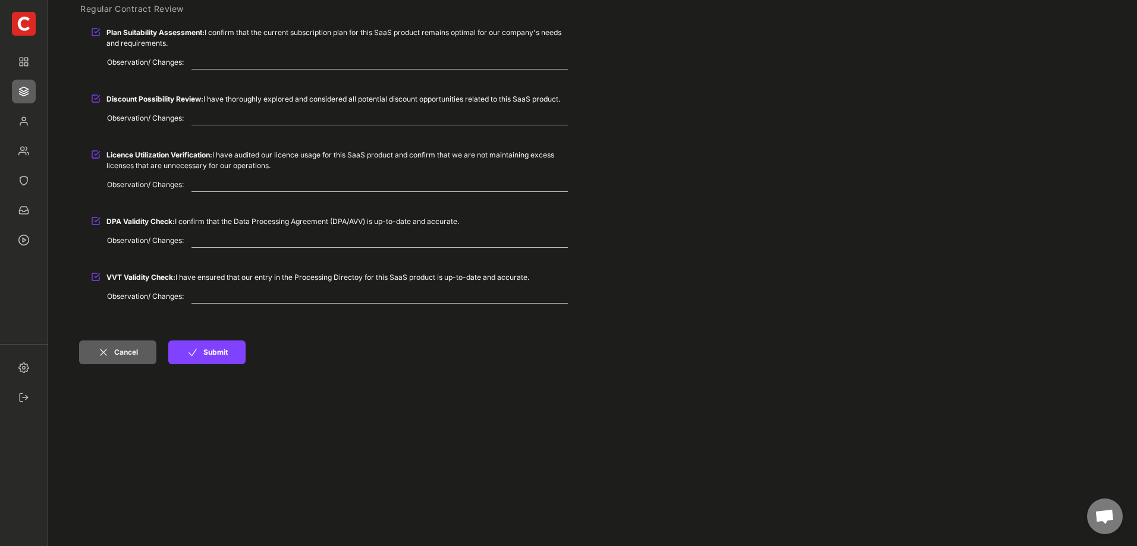
scroll to position [416, 0]
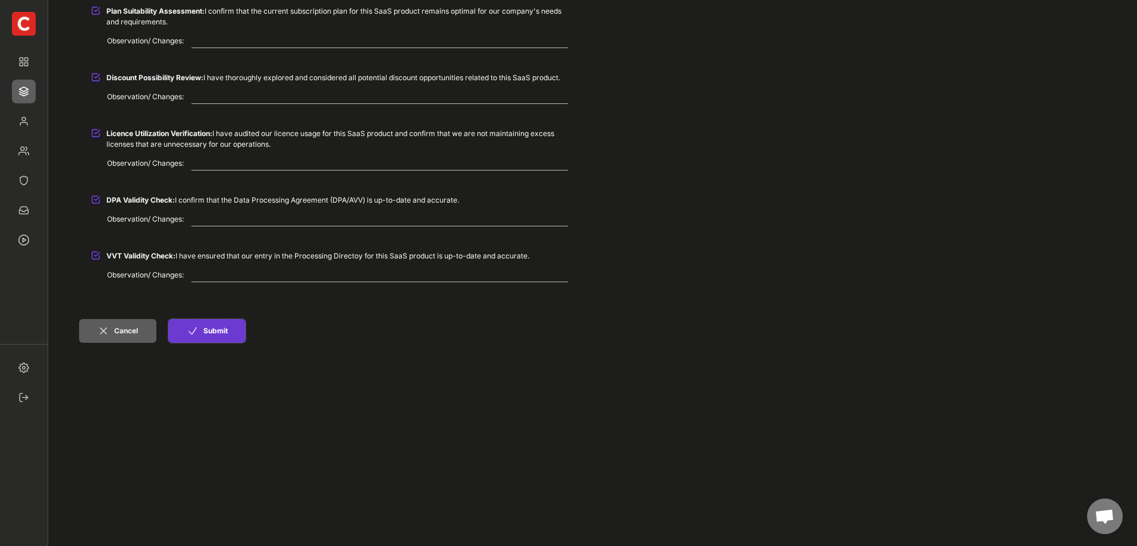
click at [208, 333] on button "Submit" at bounding box center [206, 331] width 77 height 24
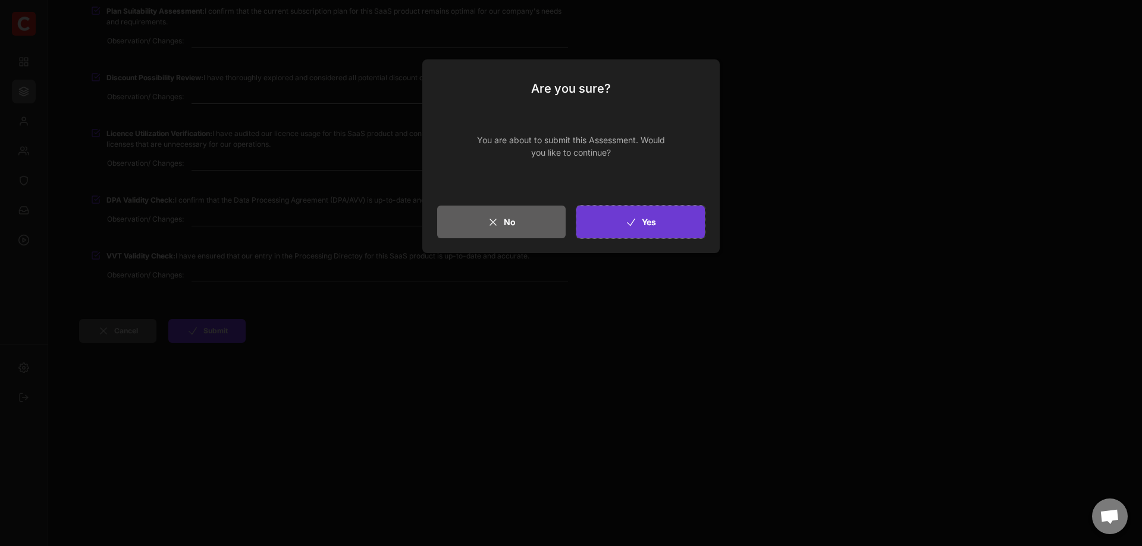
click at [681, 213] on button "Yes" at bounding box center [640, 222] width 128 height 33
